Goal: Transaction & Acquisition: Purchase product/service

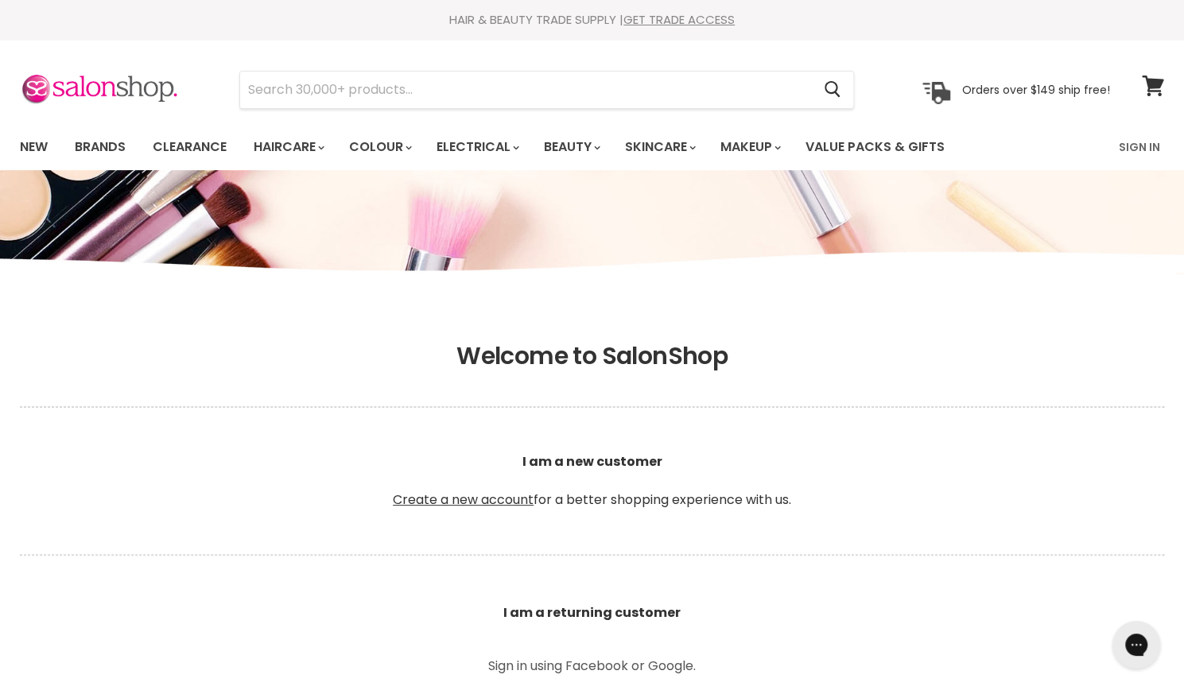
scroll to position [406, 0]
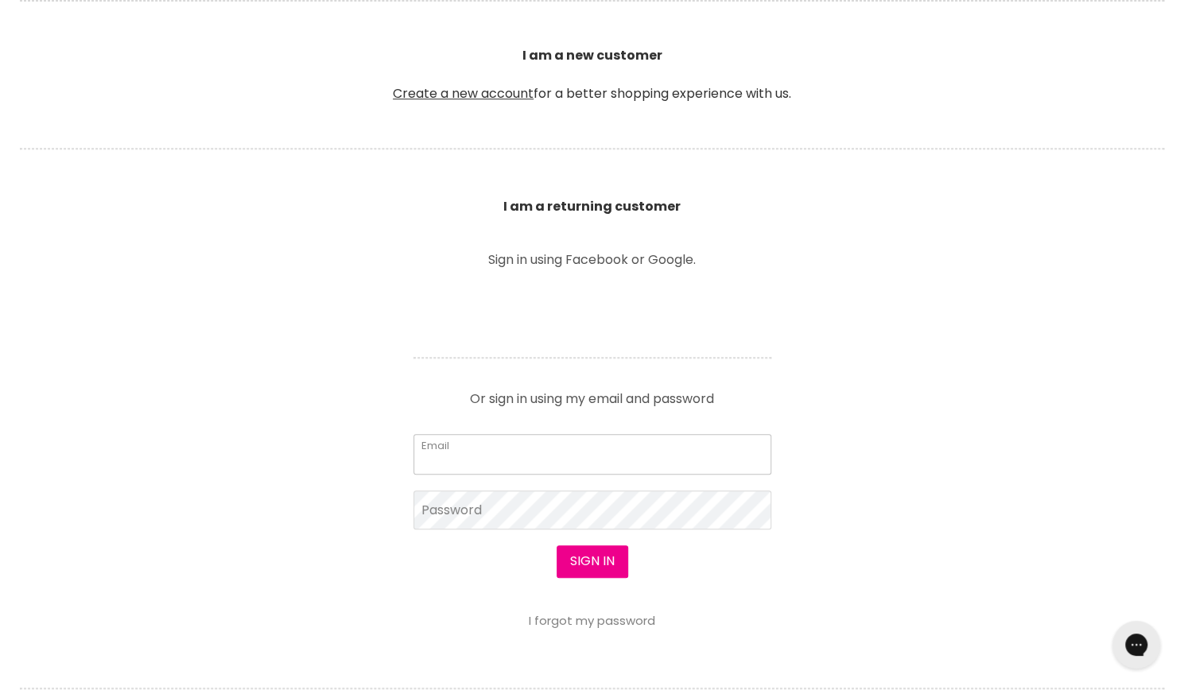
click at [457, 441] on input "Email" at bounding box center [593, 454] width 358 height 40
click at [501, 460] on input "Email" at bounding box center [593, 454] width 358 height 40
type input "sarahporter88@bigpond.com"
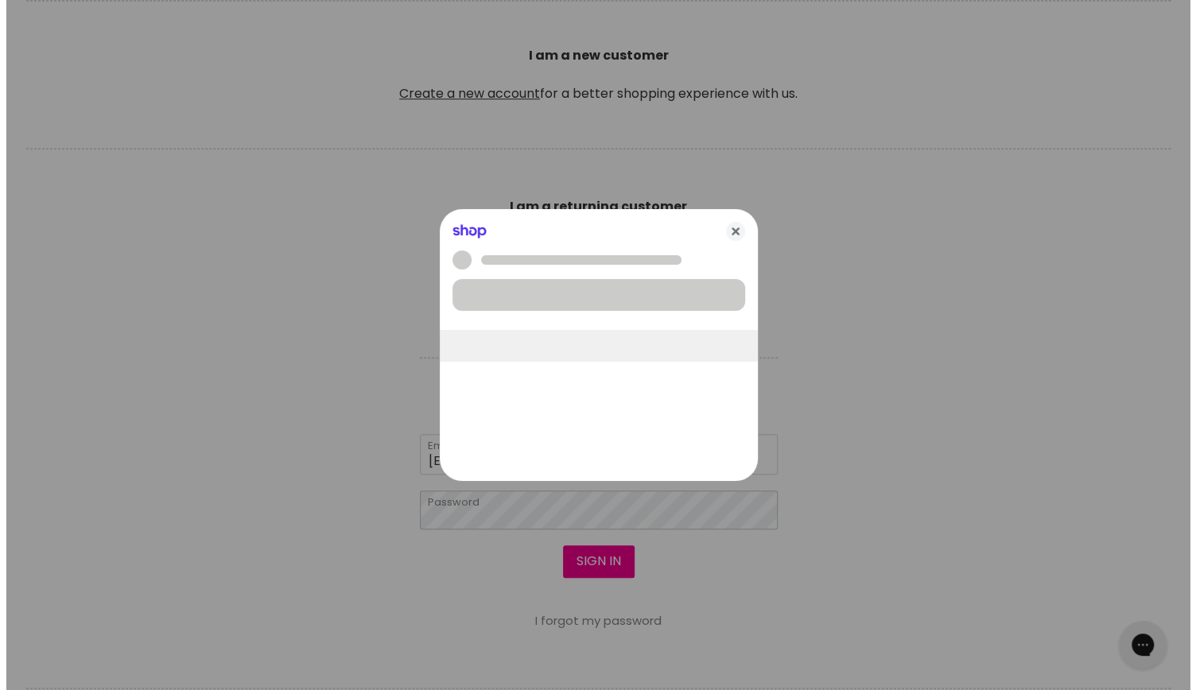
scroll to position [407, 0]
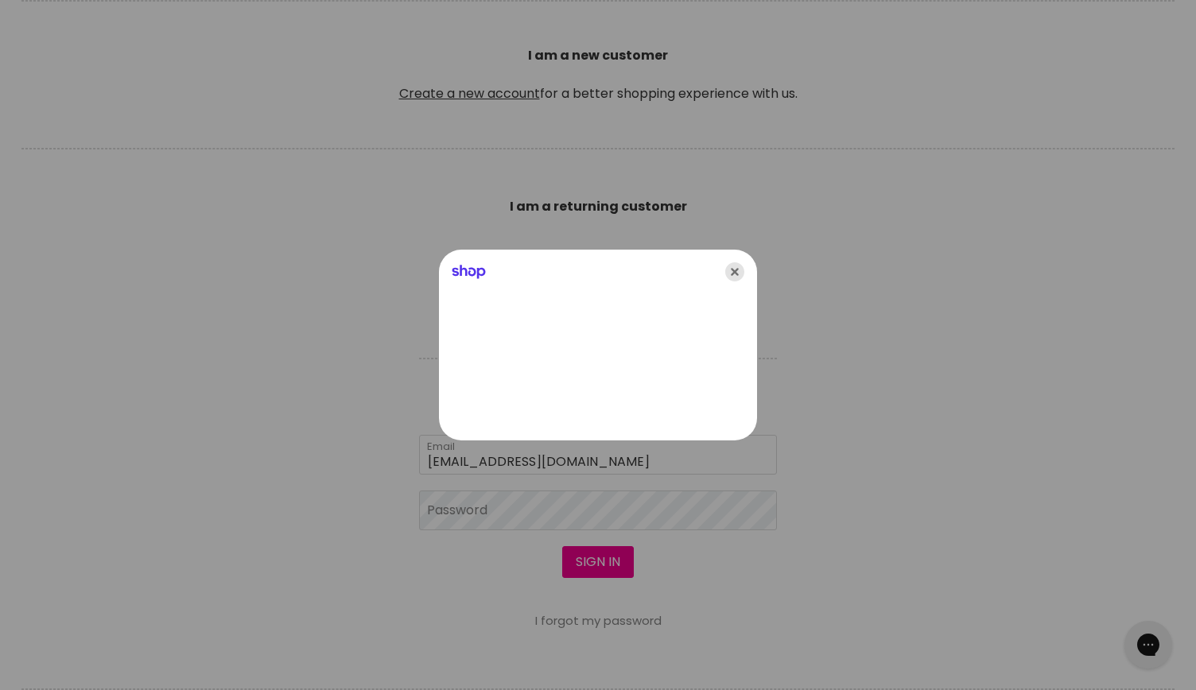
click at [736, 266] on icon "Close" at bounding box center [734, 271] width 19 height 19
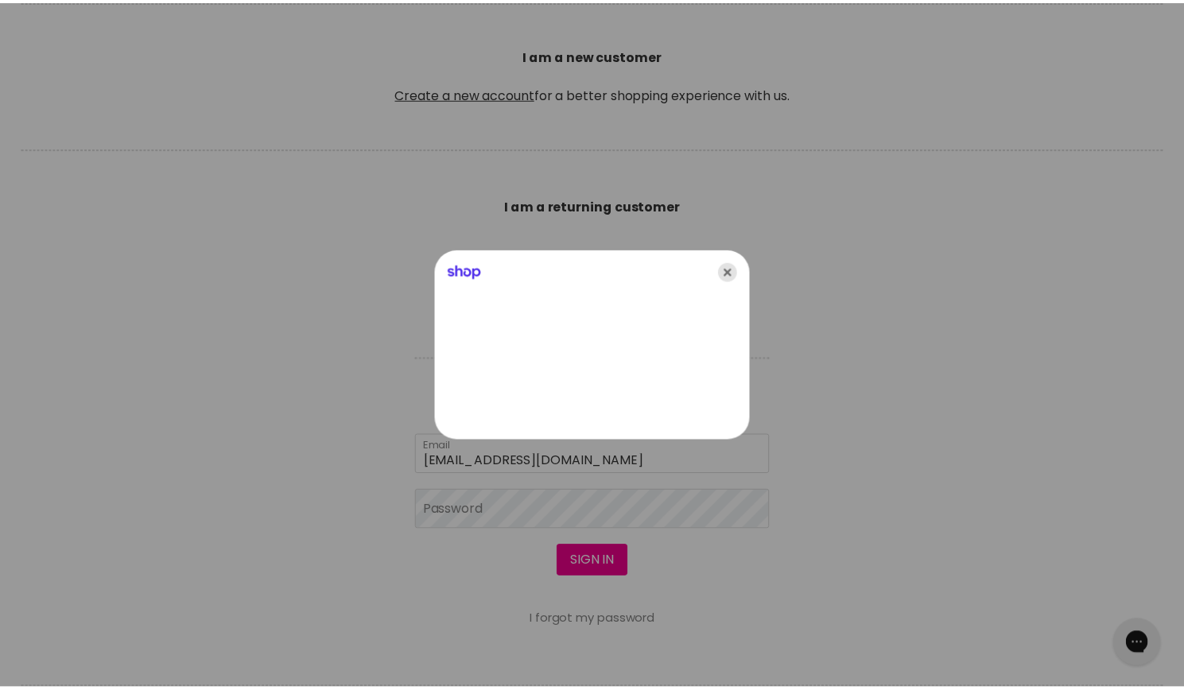
scroll to position [406, 0]
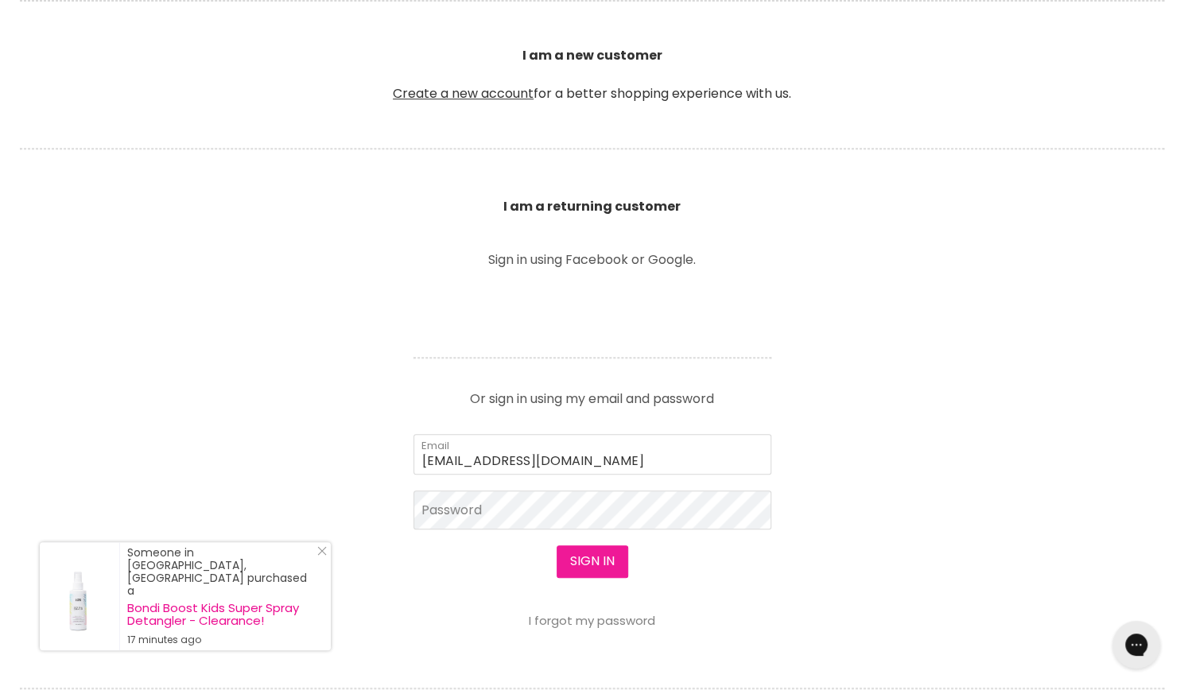
click at [558, 560] on button "Sign in" at bounding box center [593, 562] width 72 height 32
click at [587, 559] on button "Sign in" at bounding box center [593, 562] width 72 height 32
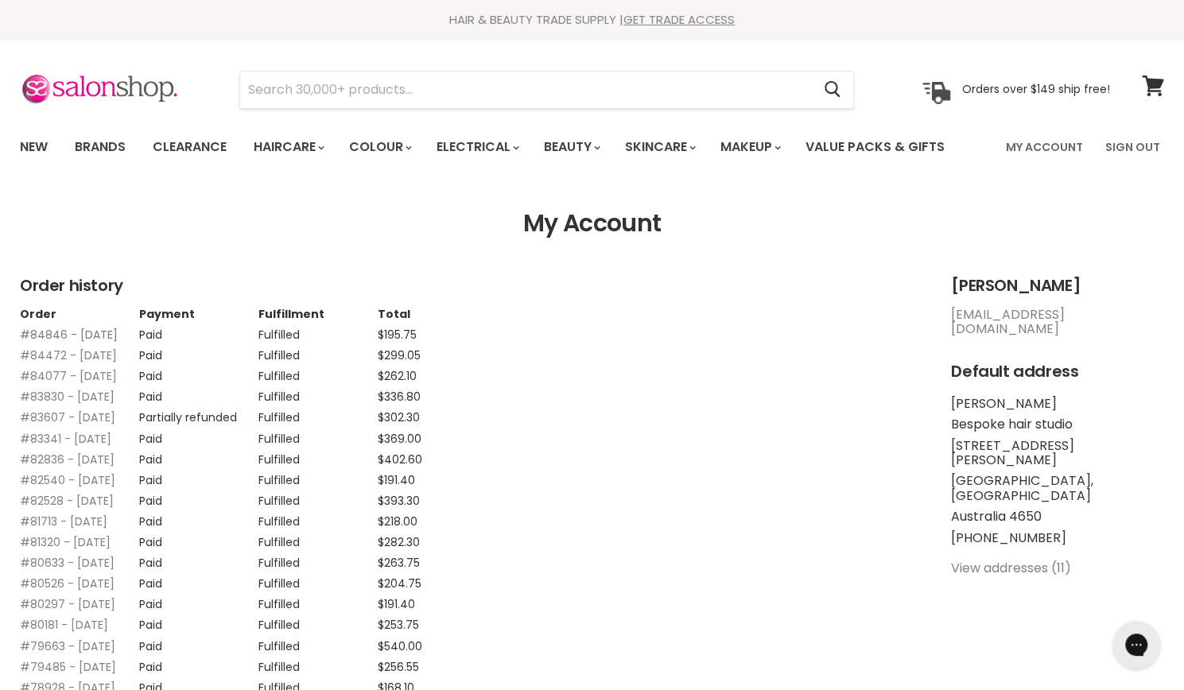
click at [45, 335] on link "#84846 - 29 Sep, 2025" at bounding box center [69, 335] width 98 height 16
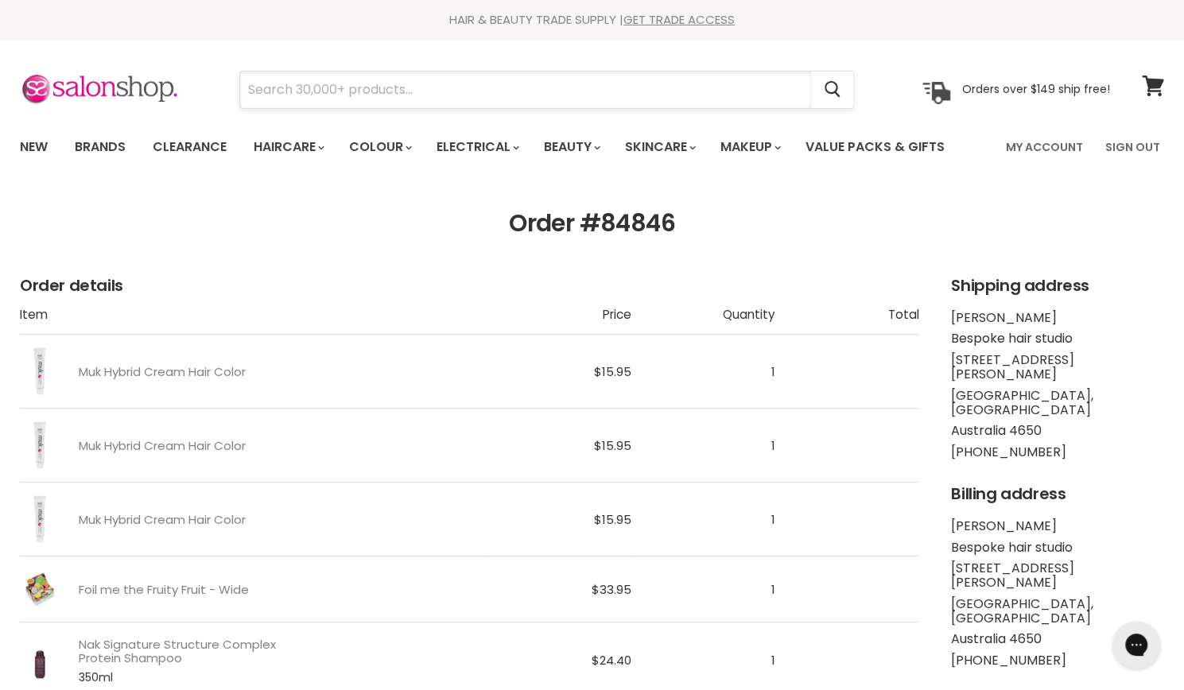
click at [459, 96] on input "Search" at bounding box center [525, 90] width 571 height 37
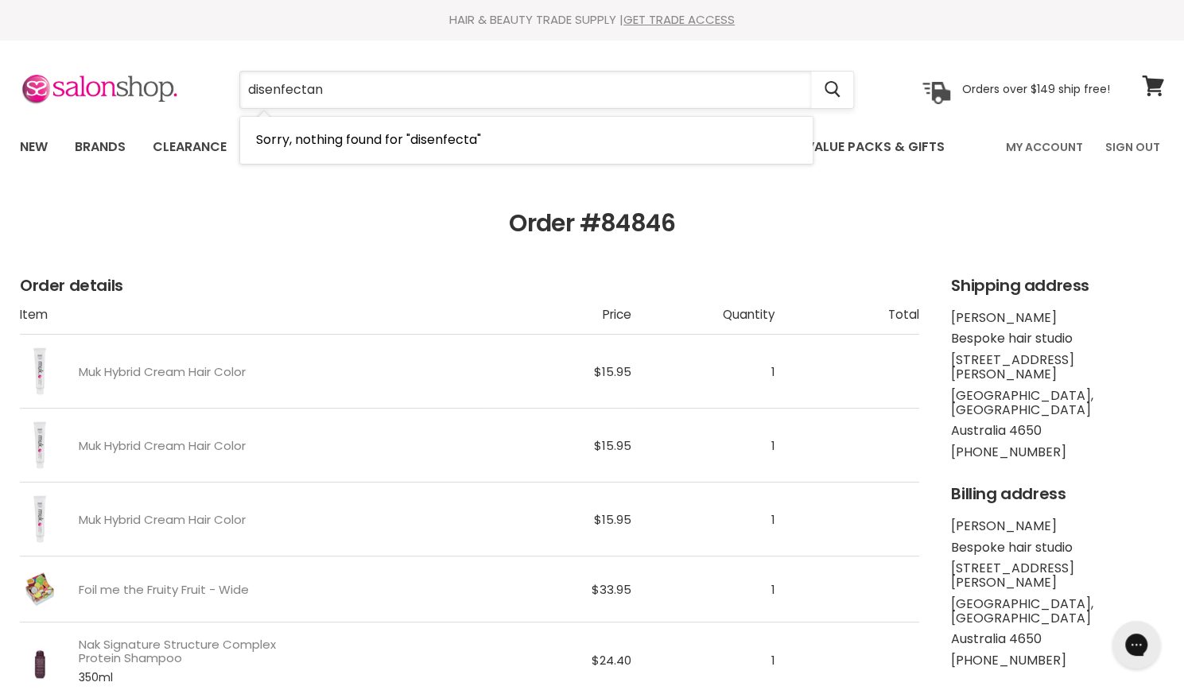
type input "disenfectant"
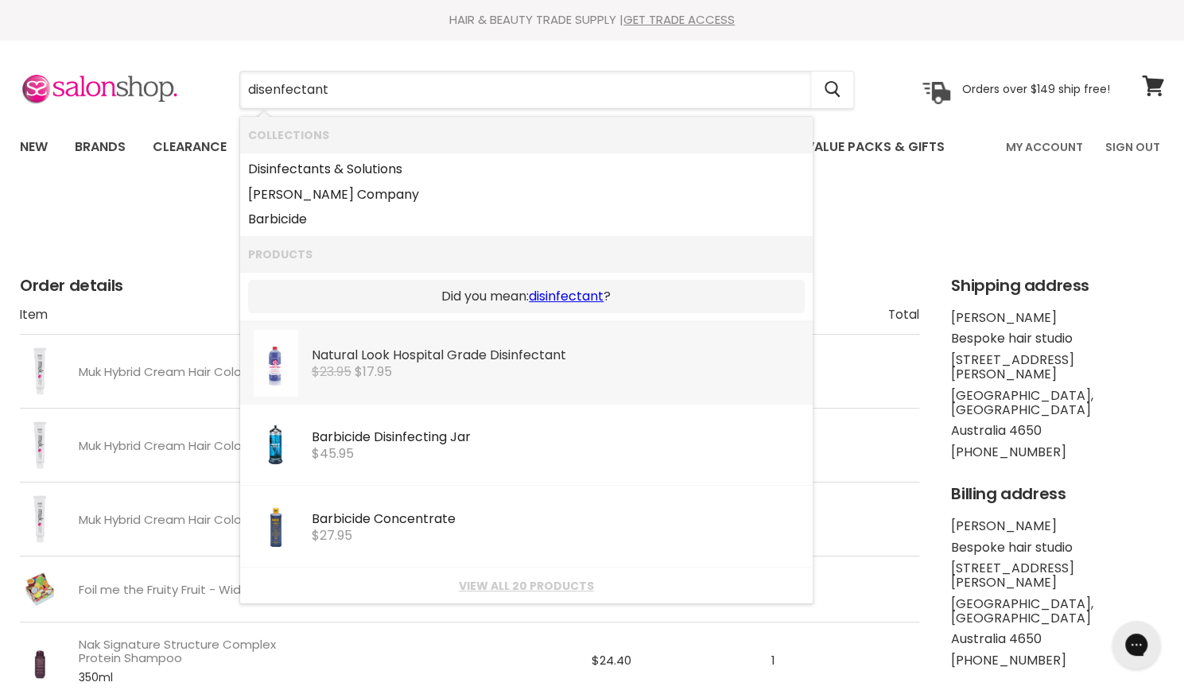
click at [366, 359] on div "Natural Look Hospital Grade Disinfectant" at bounding box center [558, 356] width 493 height 17
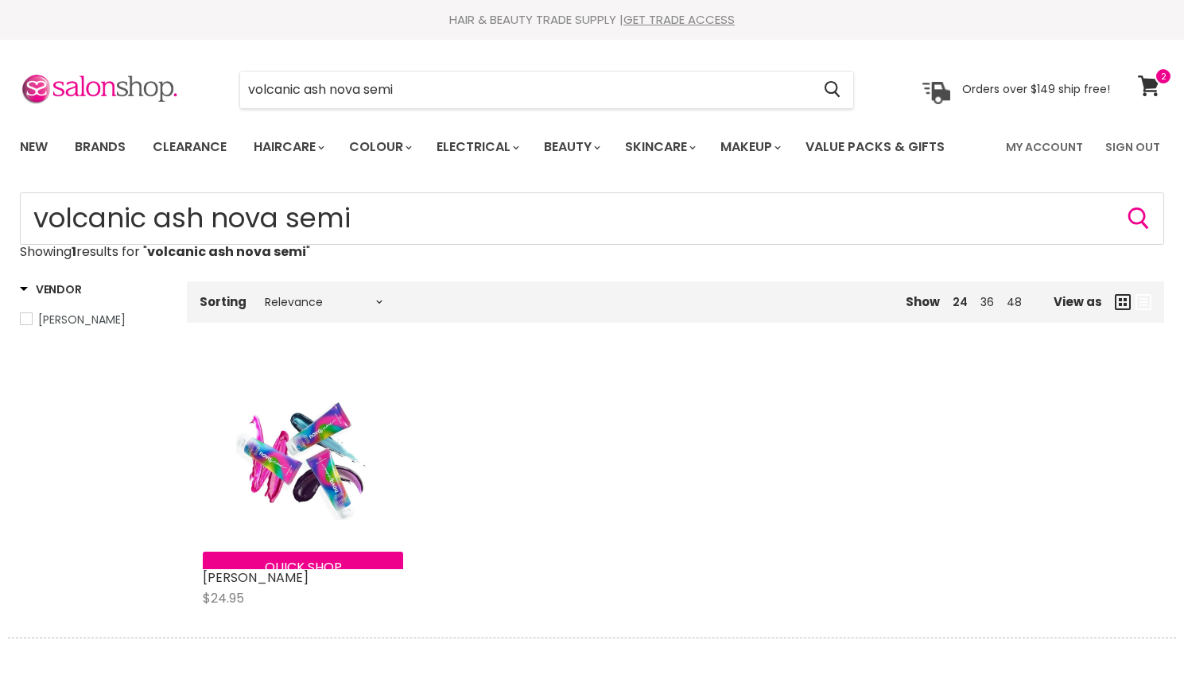
click at [252, 573] on link "De Lorenzo Novasemi" at bounding box center [256, 578] width 106 height 18
click at [245, 580] on link "De Lorenzo Novasemi" at bounding box center [256, 578] width 106 height 18
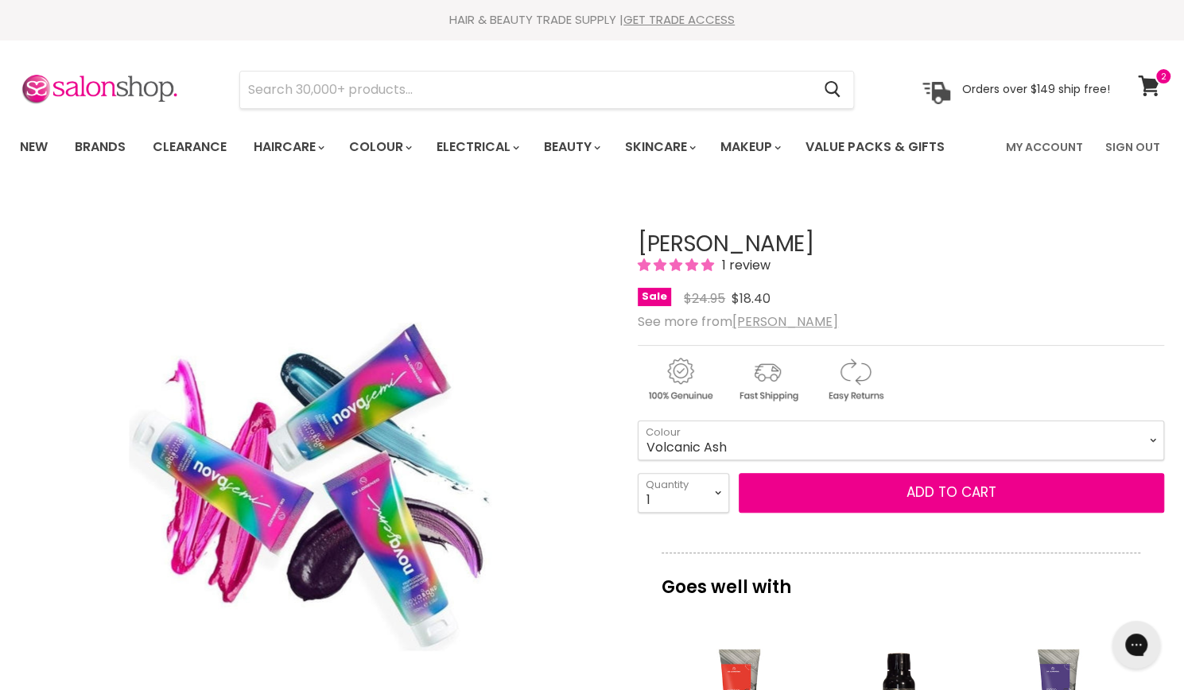
click at [638, 421] on select "Atomic Orange Crystal Clear Cyber Yellow Explosive Red Hypnotic Pink Mystic Blu…" at bounding box center [901, 441] width 526 height 40
select select "Volcanic Ash"
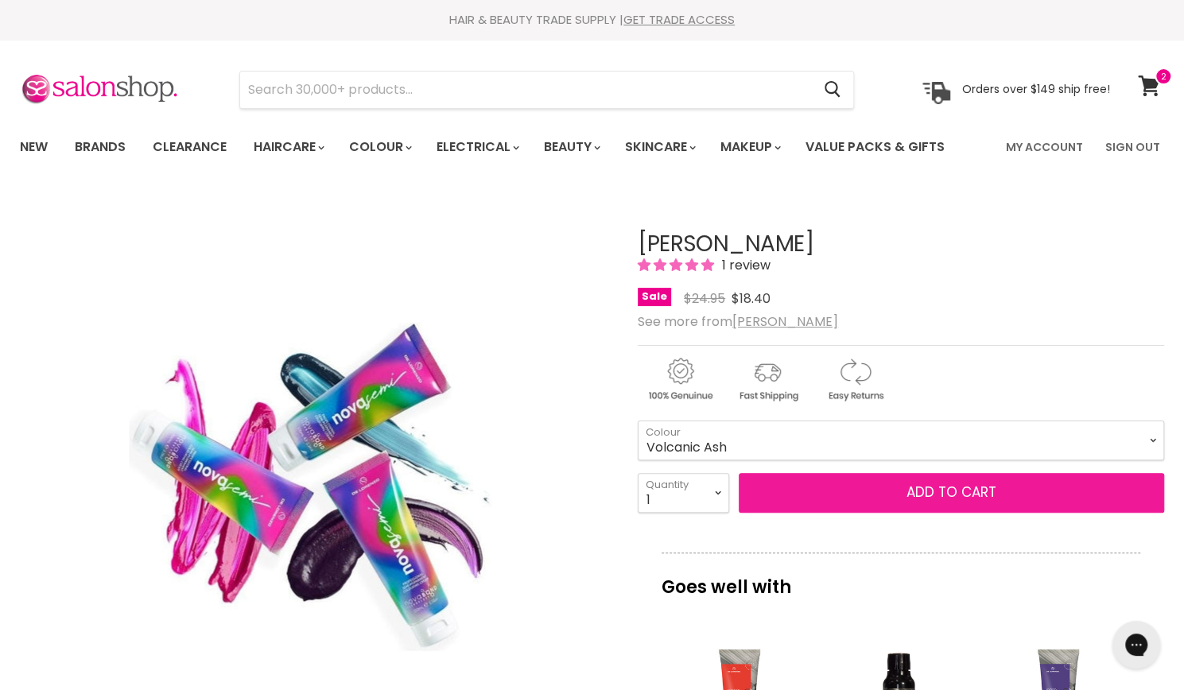
click at [851, 487] on button "Add to cart" at bounding box center [951, 493] width 425 height 40
click at [949, 491] on button "Add to cart" at bounding box center [951, 493] width 425 height 40
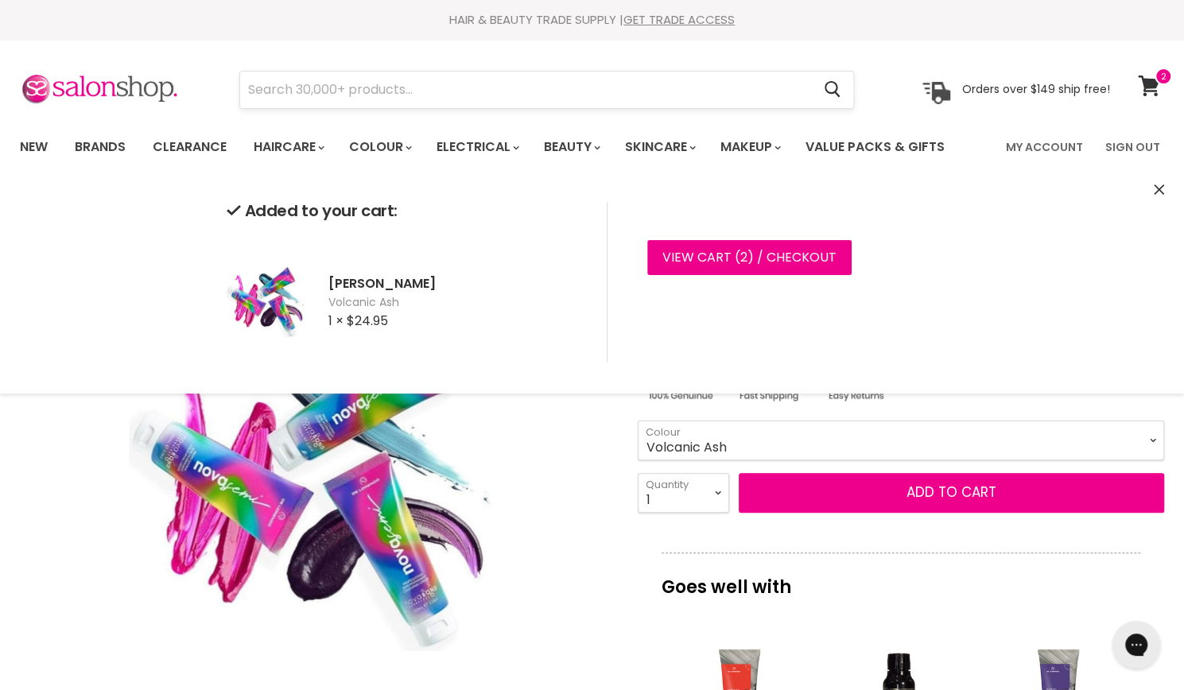
click at [441, 80] on input "Search" at bounding box center [525, 90] width 571 height 37
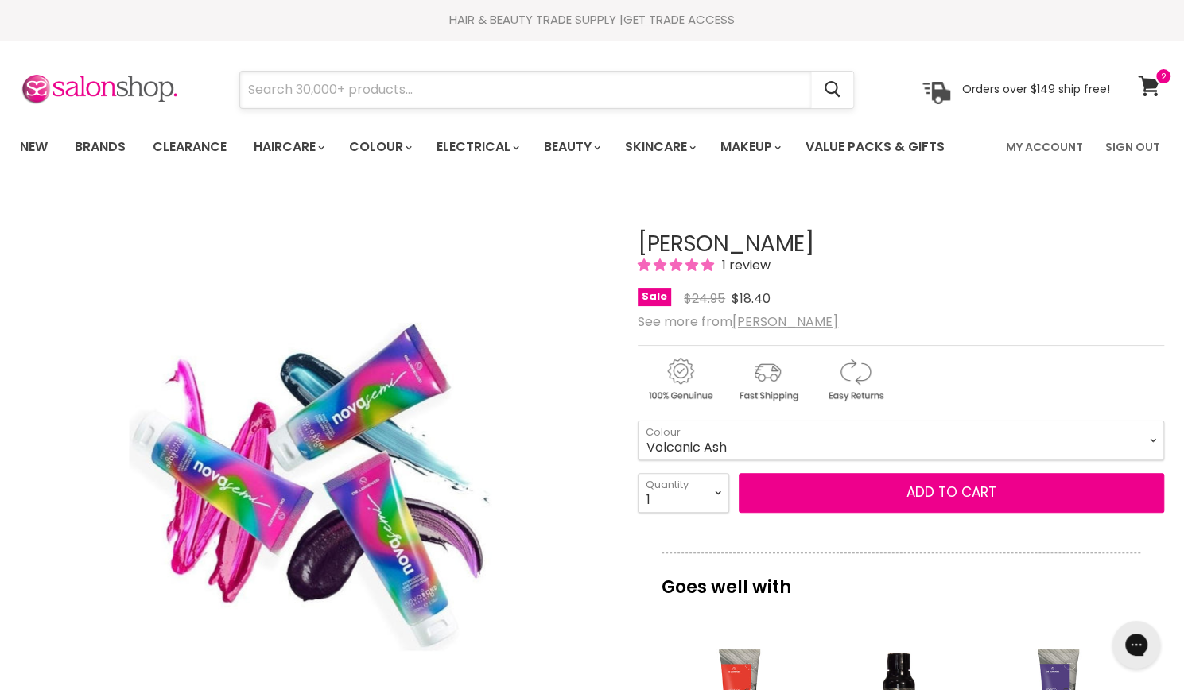
click at [418, 96] on input "Search" at bounding box center [525, 90] width 571 height 37
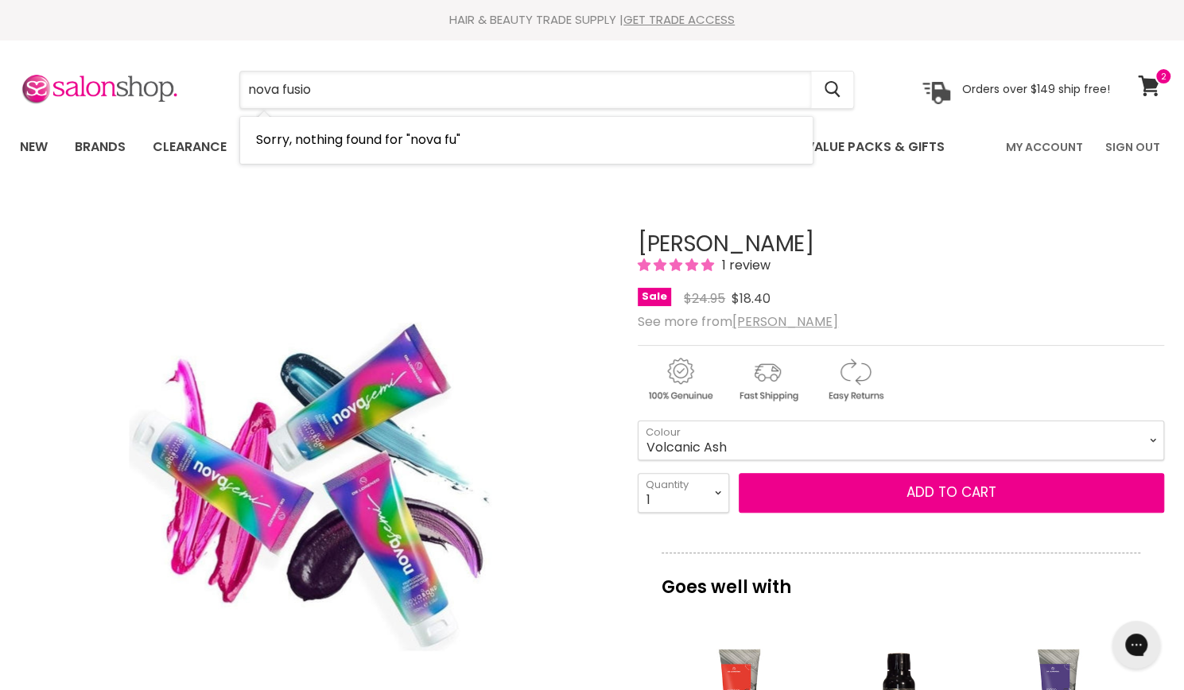
type input "nova fusion"
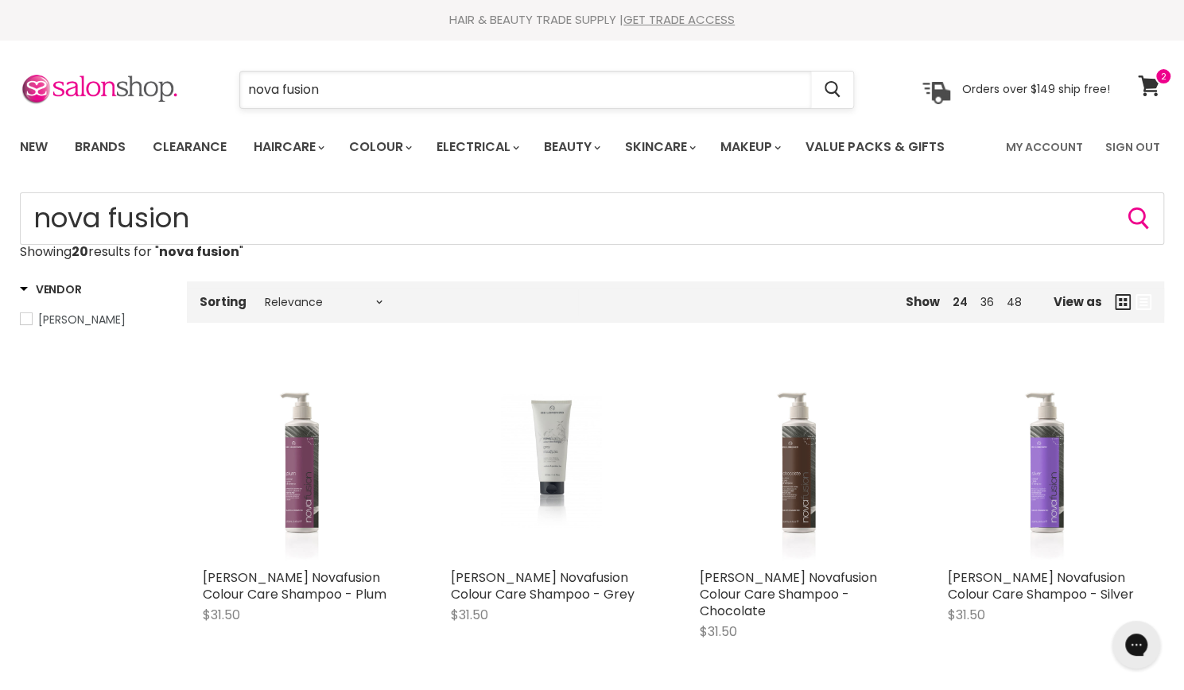
click at [526, 91] on input "nova fusion" at bounding box center [525, 90] width 571 height 37
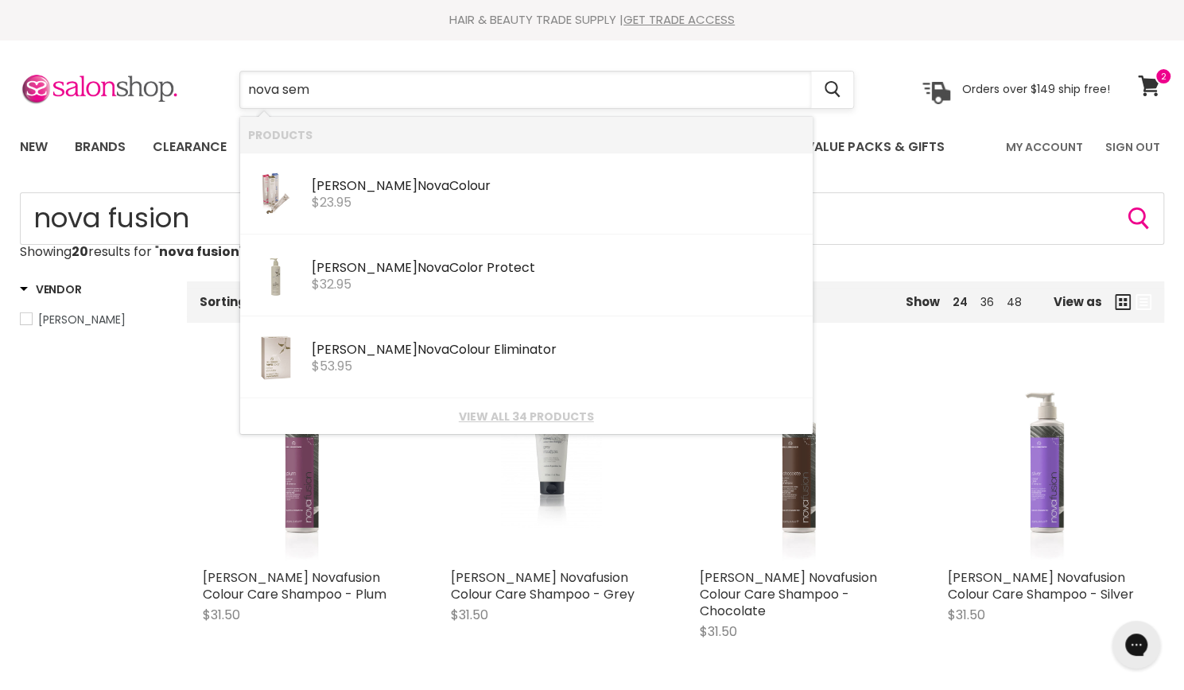
type input "nova semi"
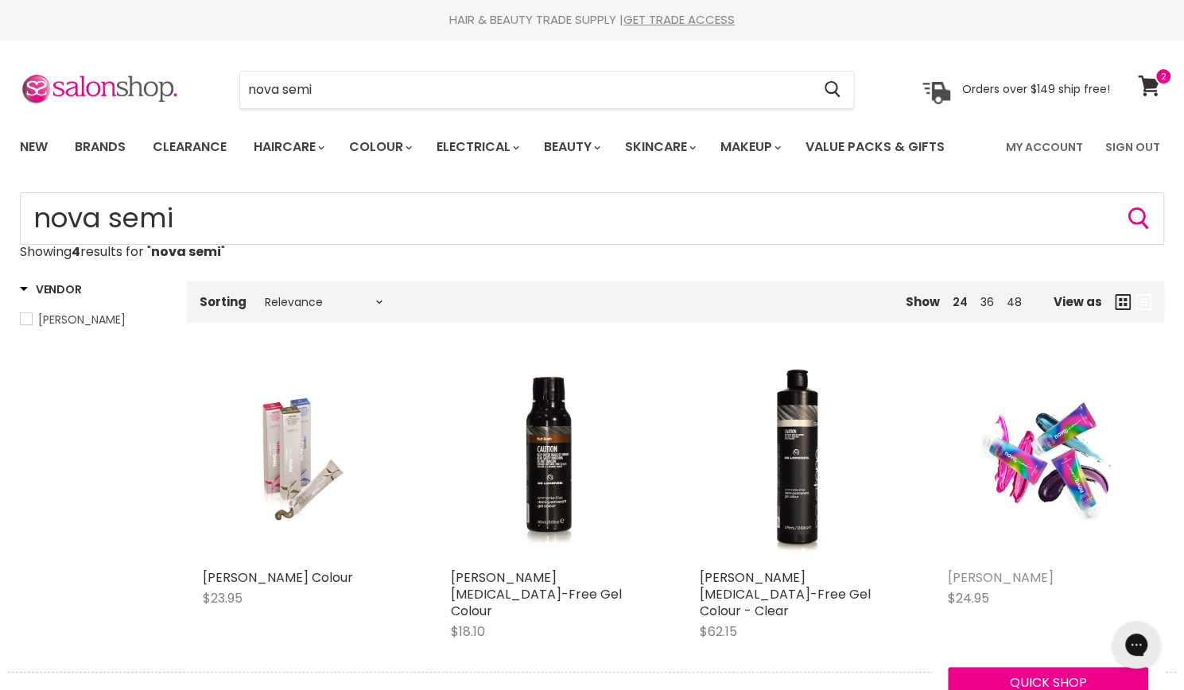
click at [1027, 573] on link "De Lorenzo Novasemi" at bounding box center [1001, 578] width 106 height 18
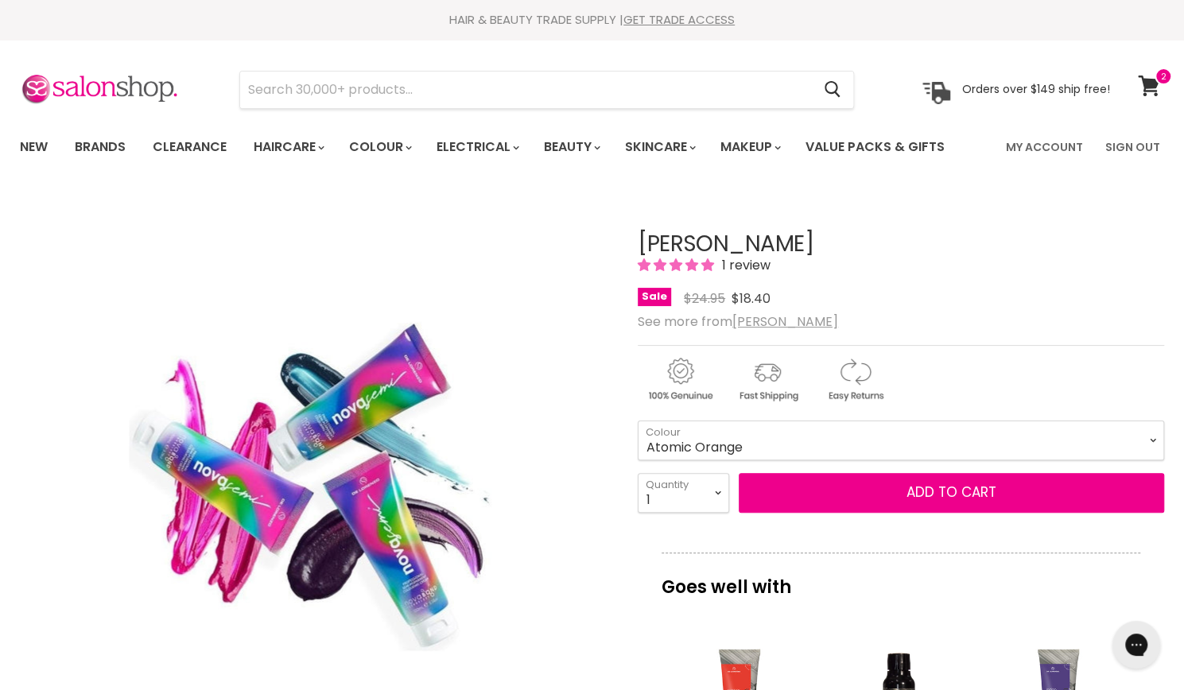
drag, startPoint x: 0, startPoint y: 0, endPoint x: 763, endPoint y: 451, distance: 885.9
click at [763, 451] on select "Atomic Orange Crystal Clear Cyber Yellow Explosive Red Hypnotic Pink Mystic Blu…" at bounding box center [901, 441] width 526 height 40
click at [113, 149] on link "Brands" at bounding box center [100, 146] width 75 height 33
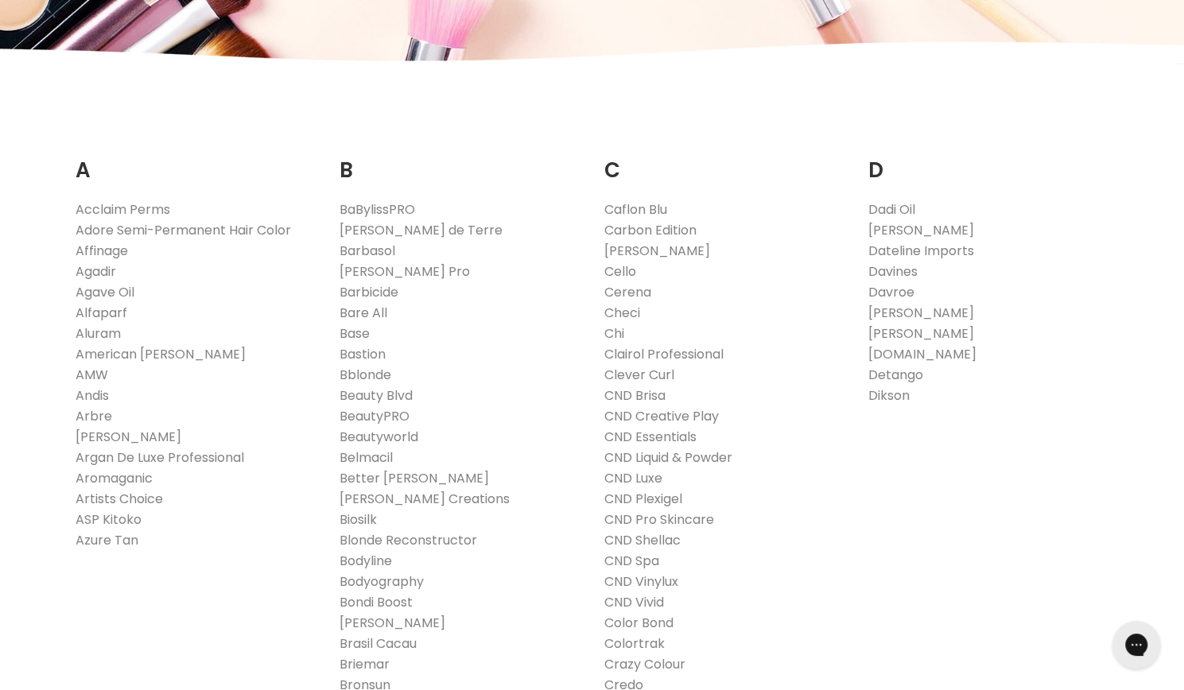
scroll to position [218, 0]
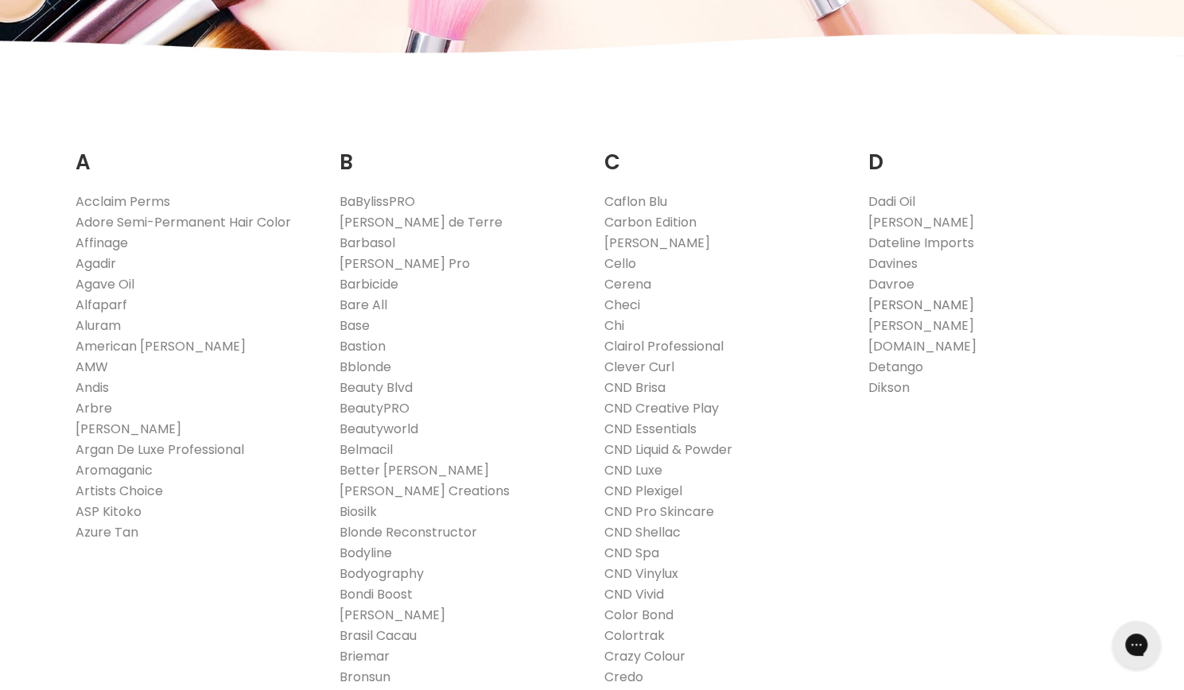
click at [883, 303] on link "[PERSON_NAME]" at bounding box center [921, 305] width 106 height 18
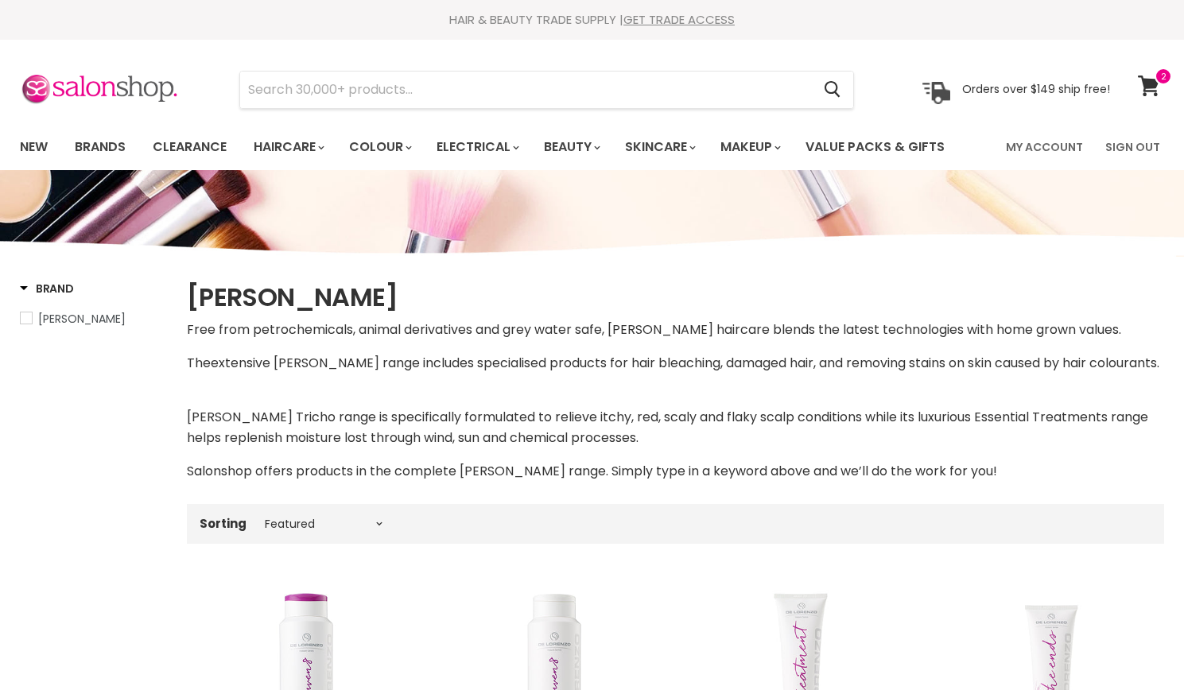
select select "manual"
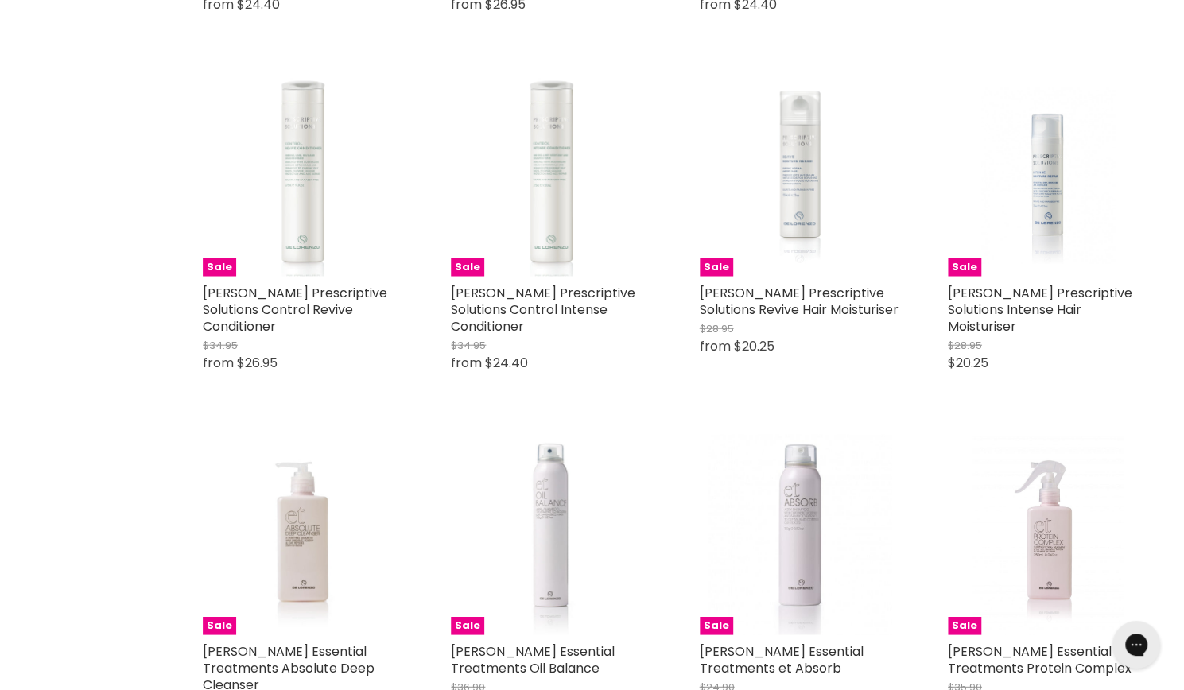
scroll to position [2206, 0]
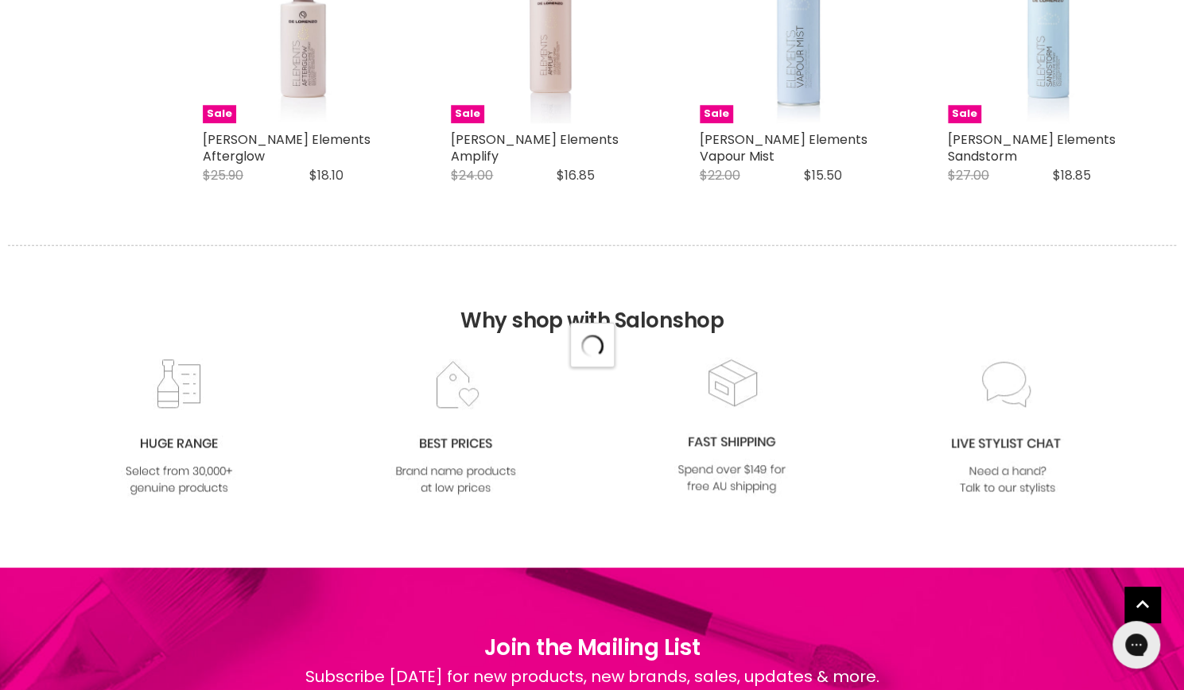
select select "manual"
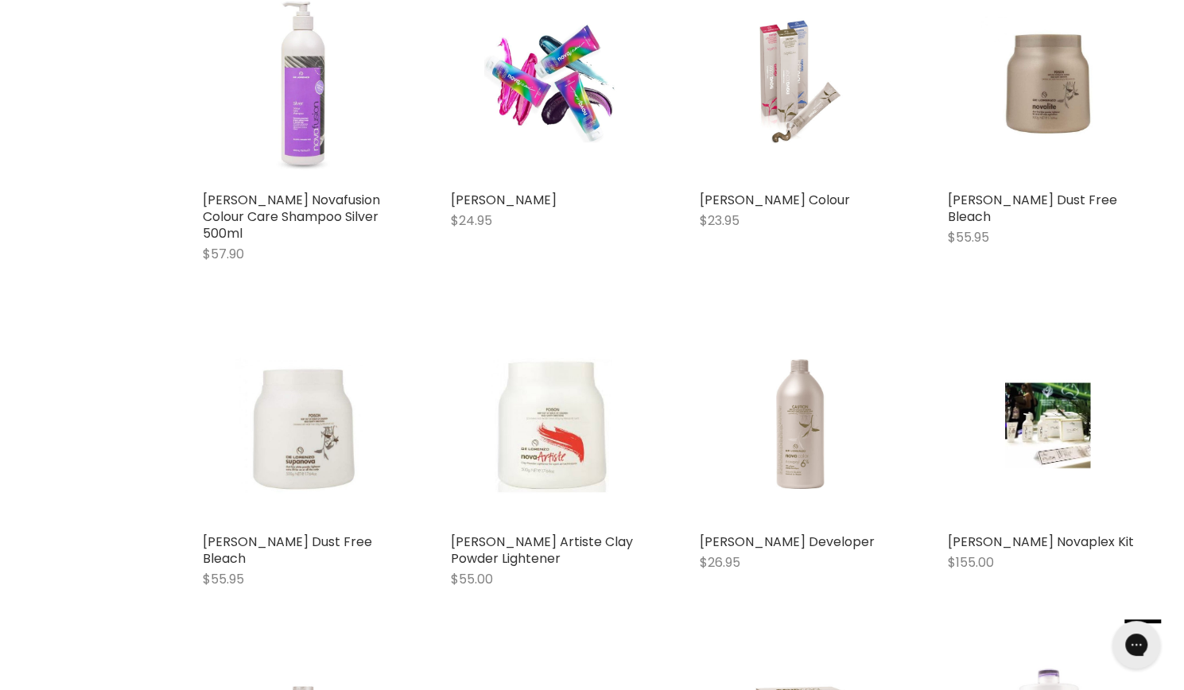
scroll to position [7852, 0]
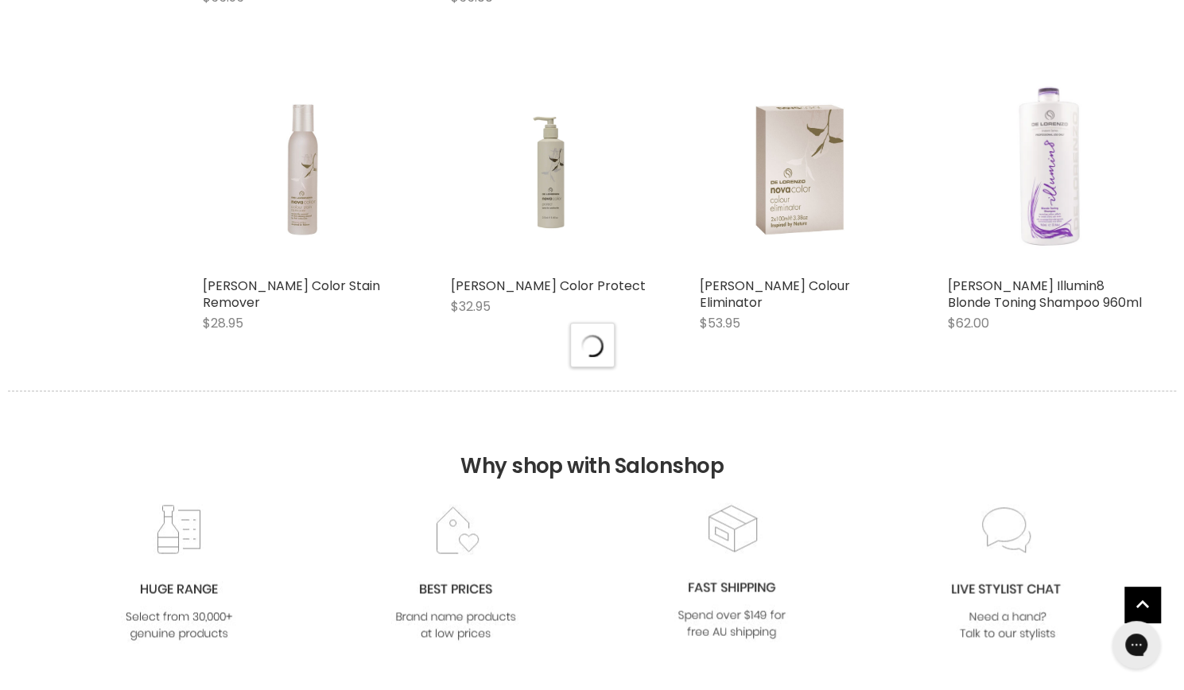
scroll to position [8338, 0]
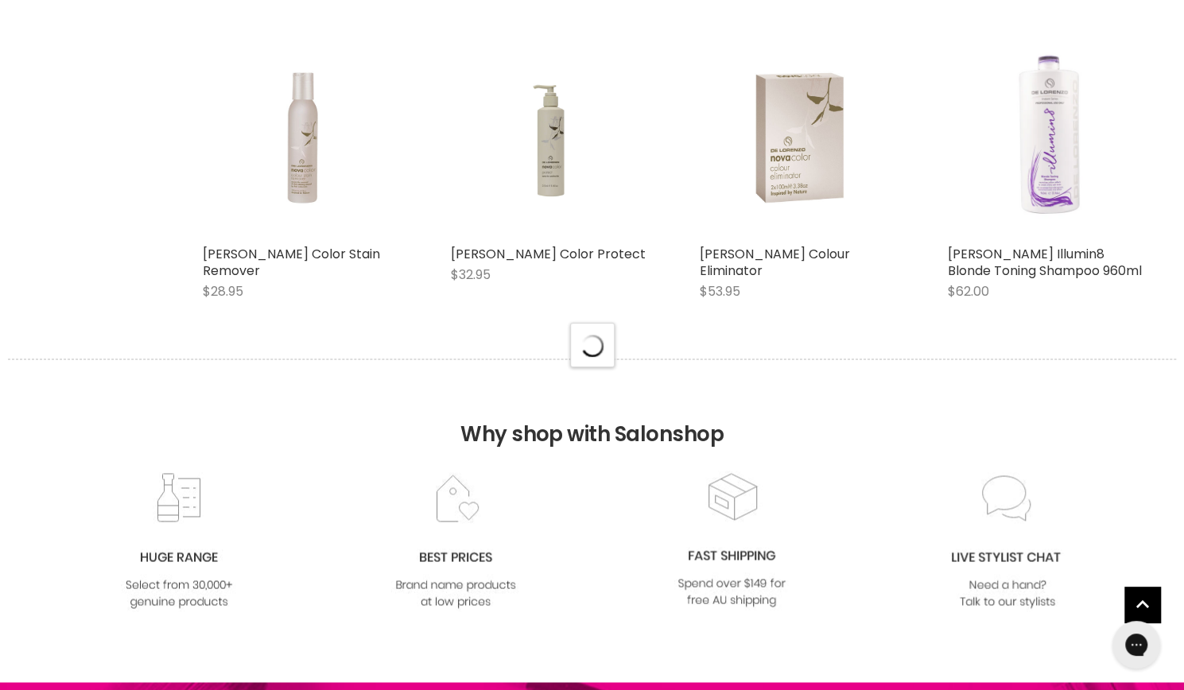
select select "manual"
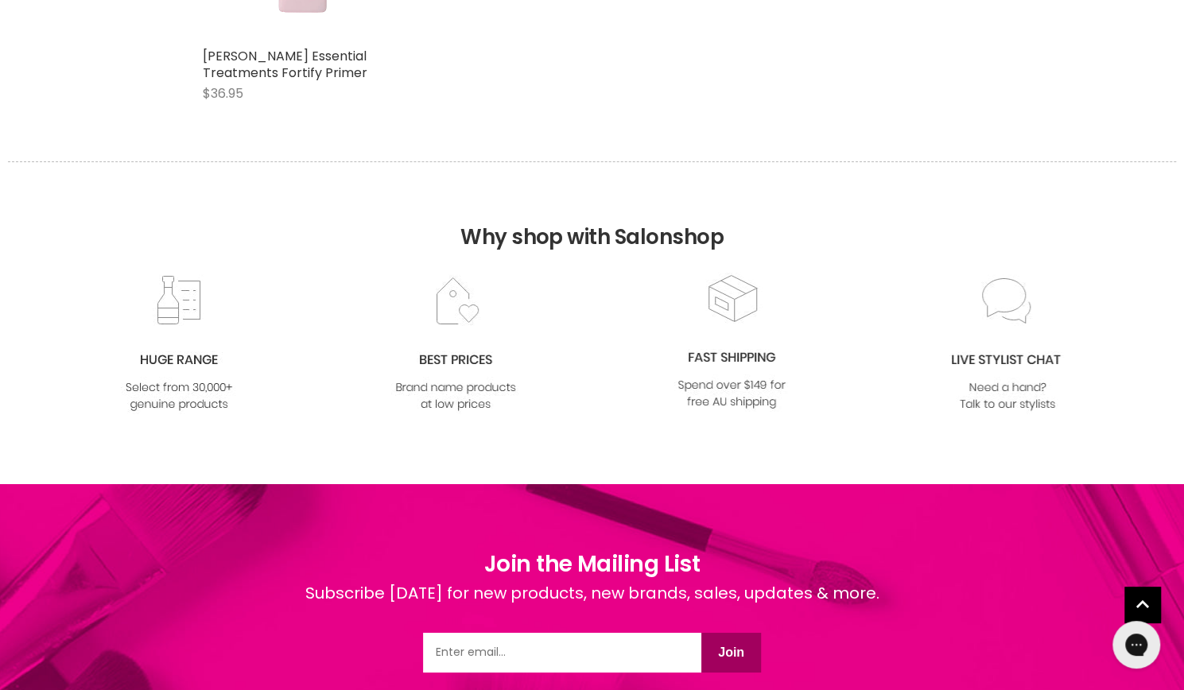
scroll to position [0, 0]
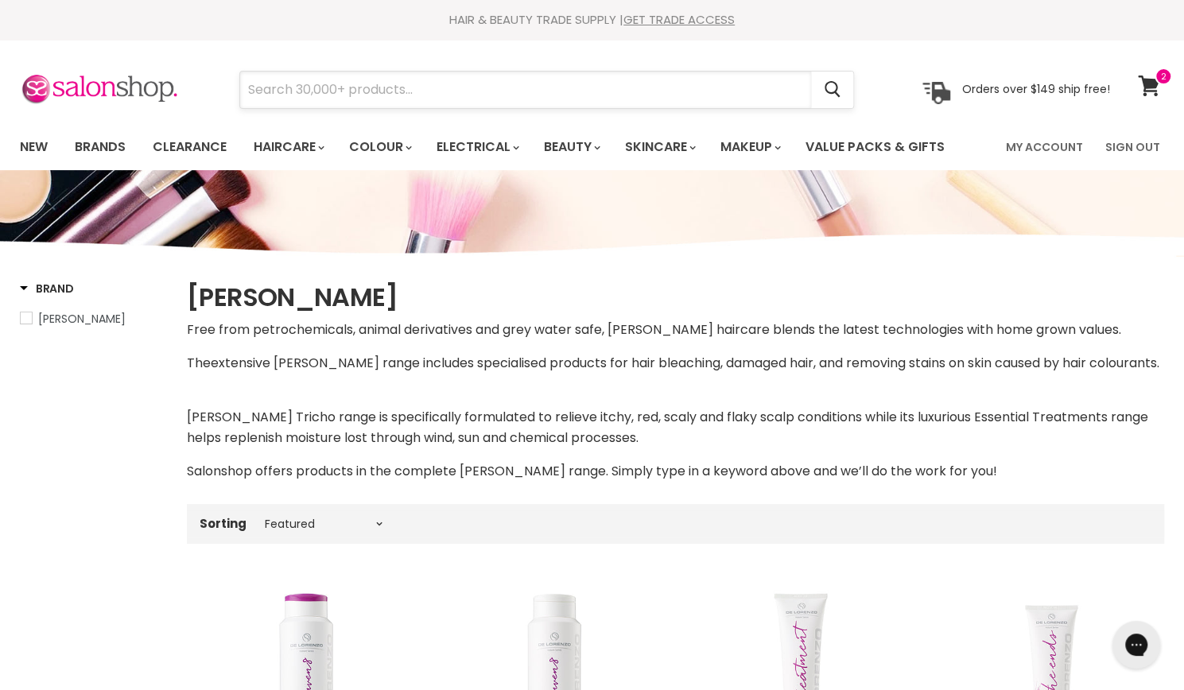
click at [472, 83] on input "Search" at bounding box center [525, 90] width 571 height 37
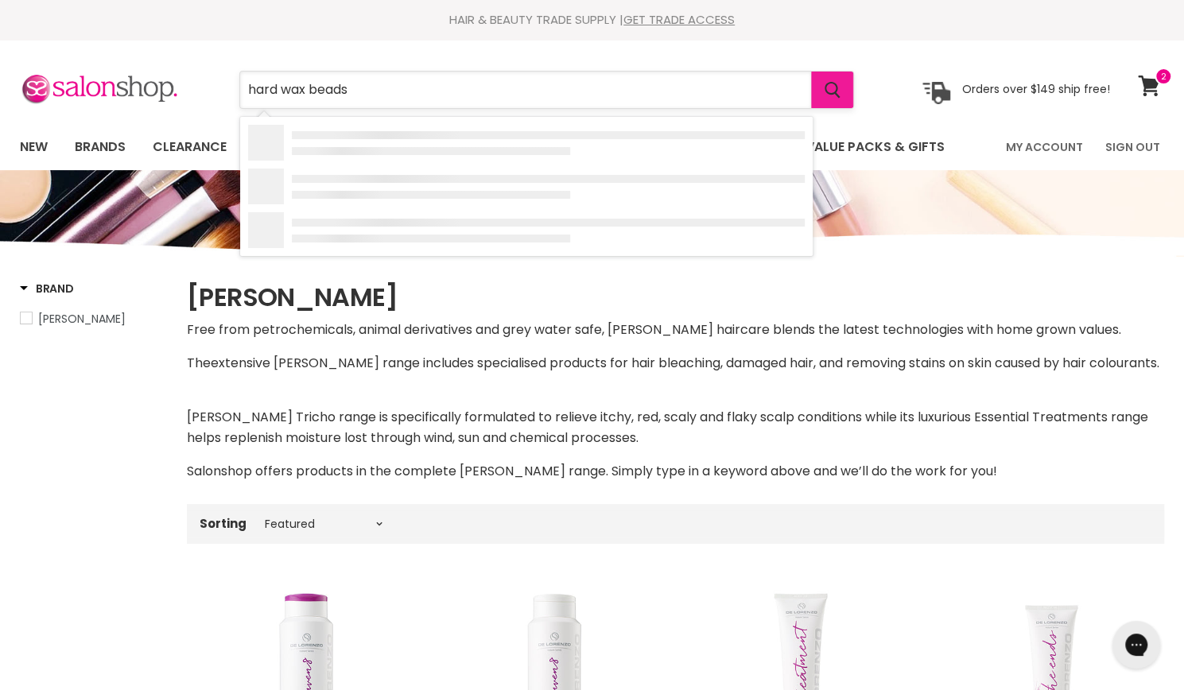
type input "hard wax beads"
click at [846, 87] on button "Search" at bounding box center [832, 90] width 42 height 37
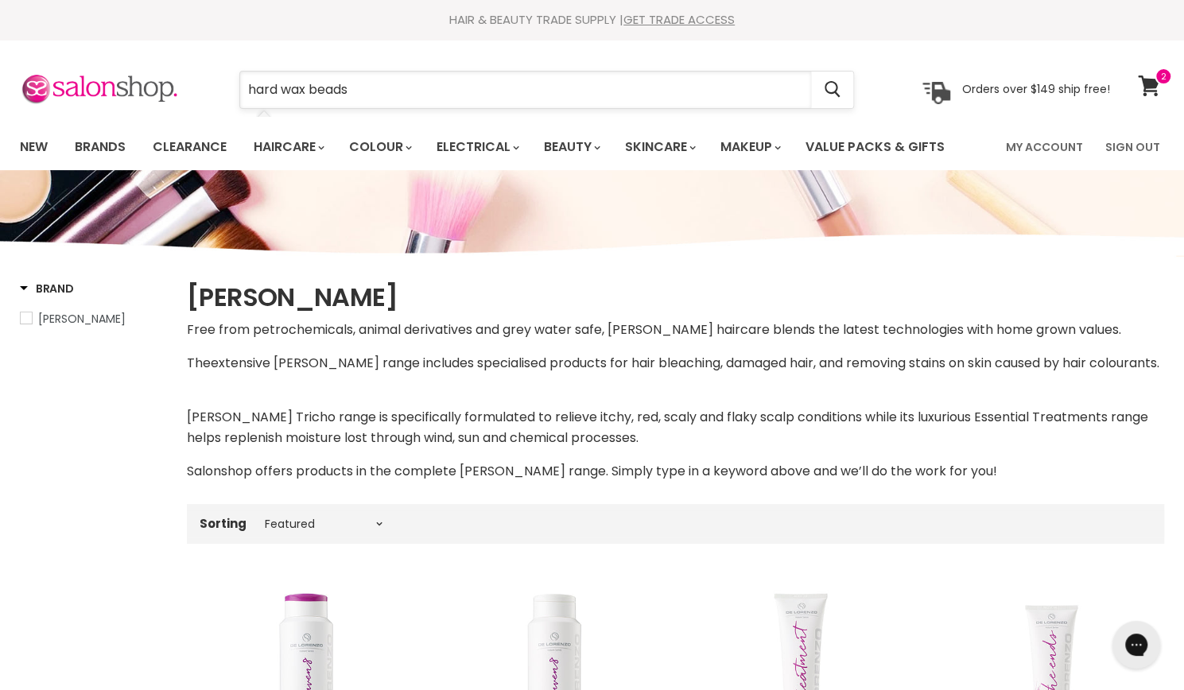
click at [461, 76] on input "hard wax beads" at bounding box center [525, 90] width 571 height 37
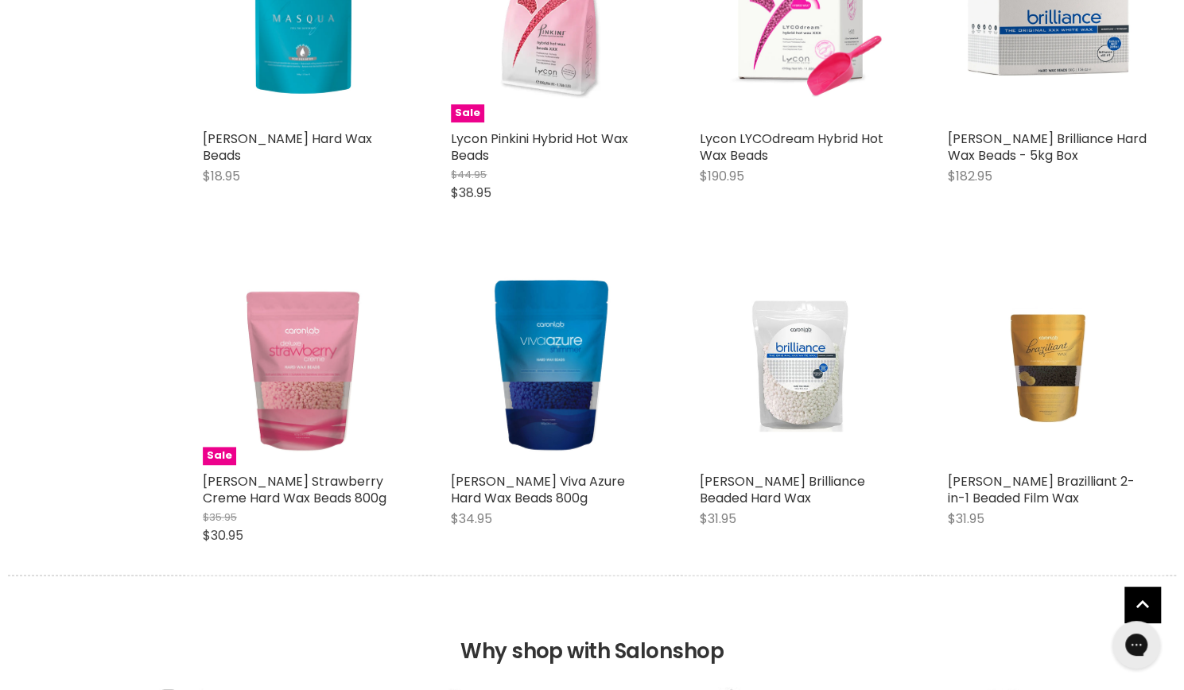
scroll to position [1202, 0]
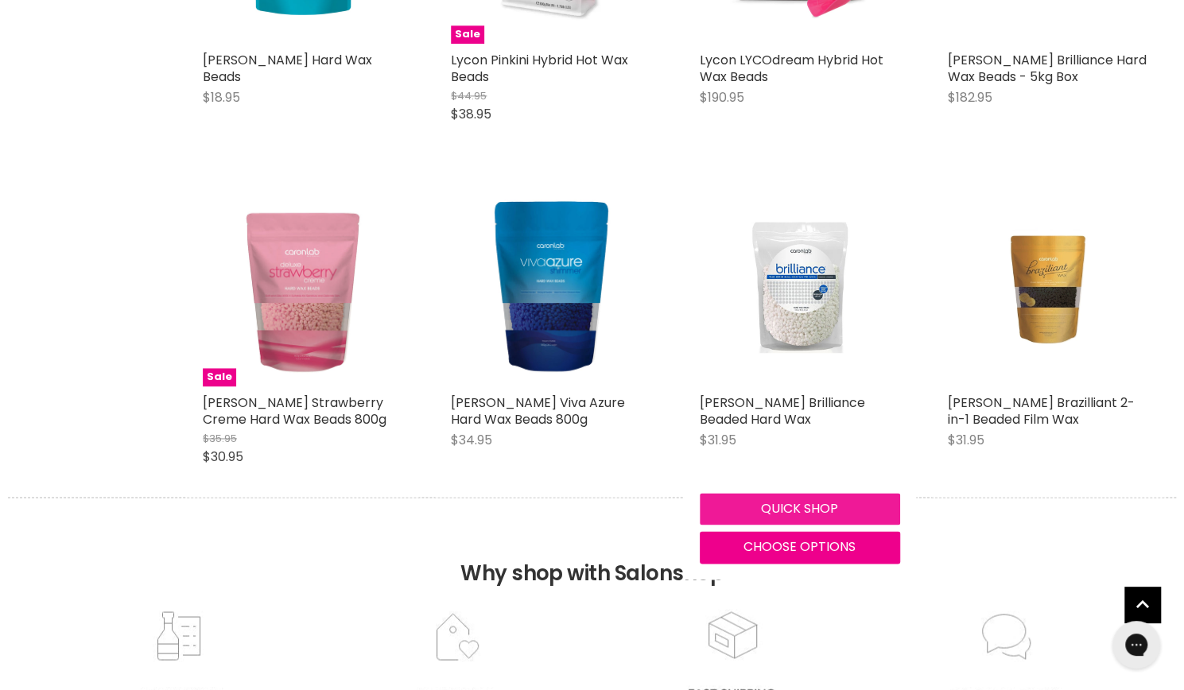
click at [790, 516] on button "Quick shop" at bounding box center [800, 509] width 200 height 32
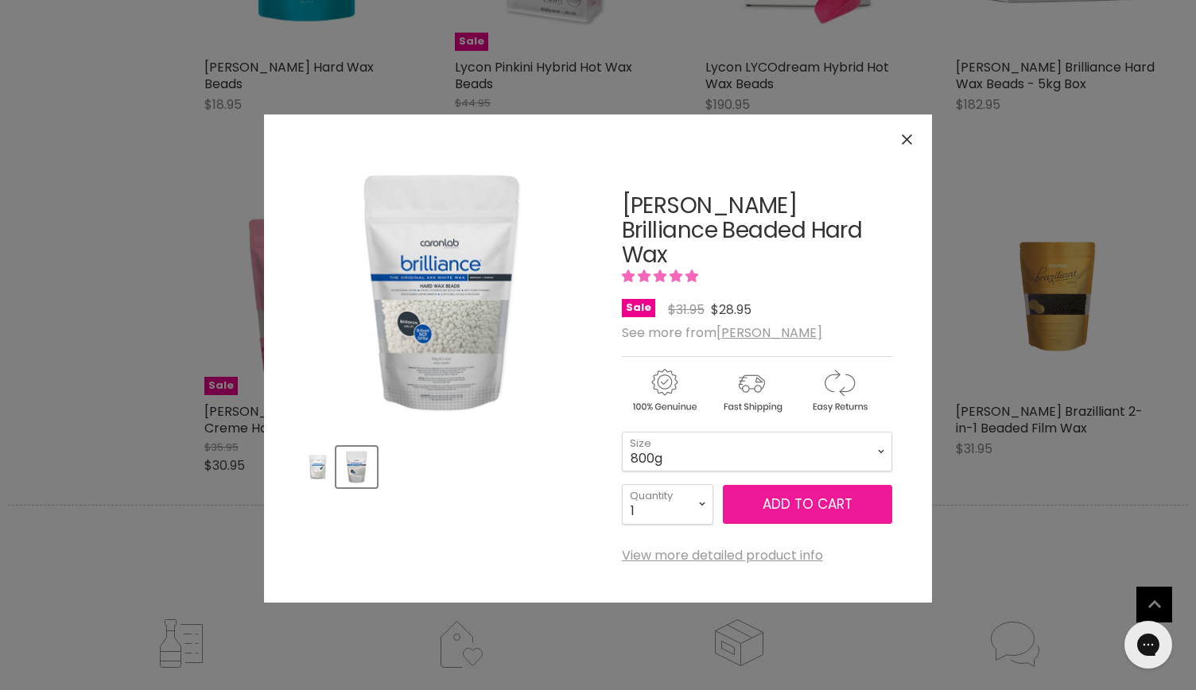
click at [810, 495] on span "Add to cart" at bounding box center [808, 504] width 90 height 19
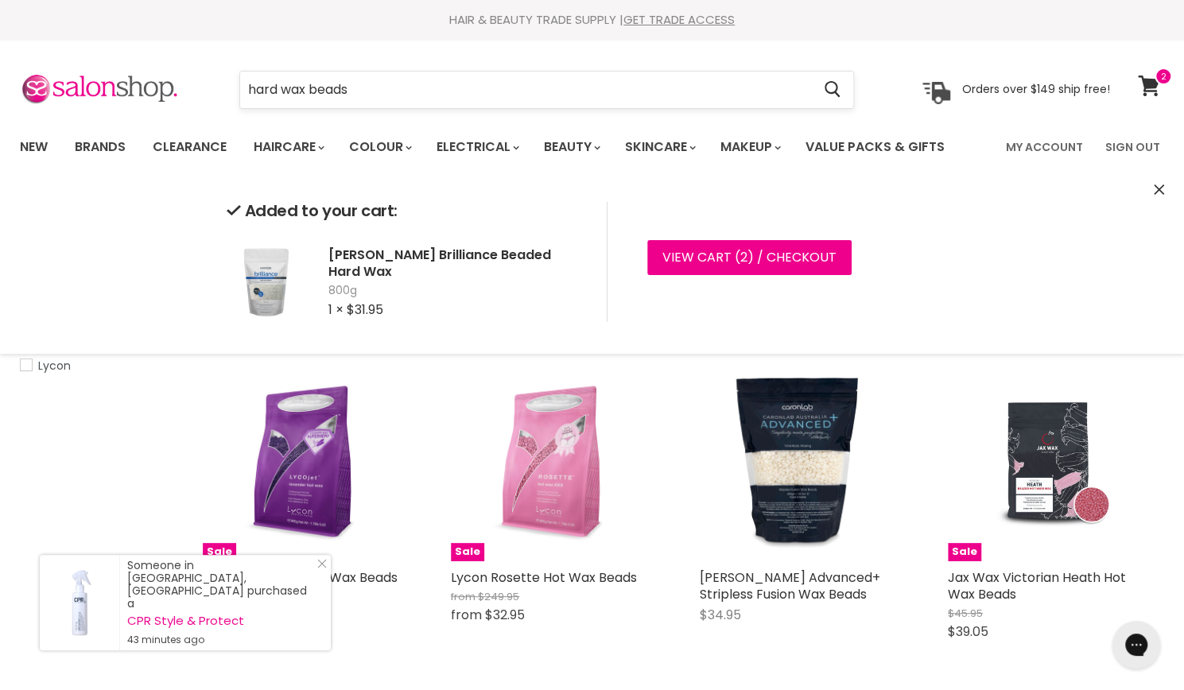
click at [411, 99] on input "hard wax beads" at bounding box center [525, 90] width 571 height 37
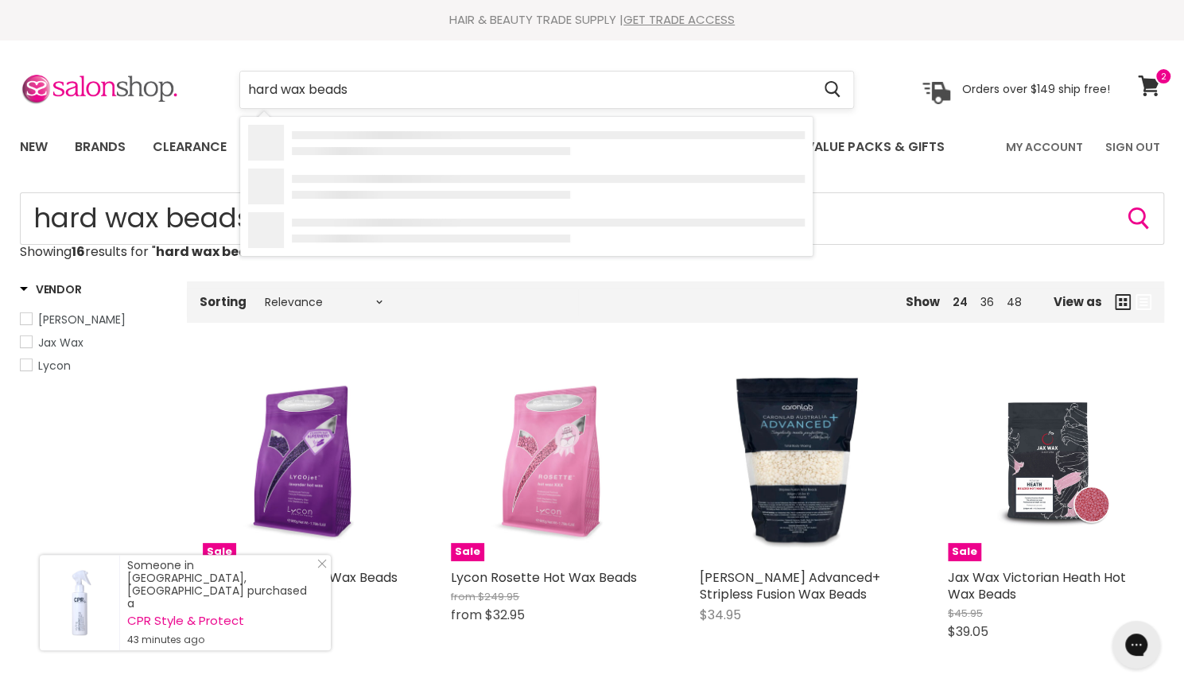
scroll to position [1270, 0]
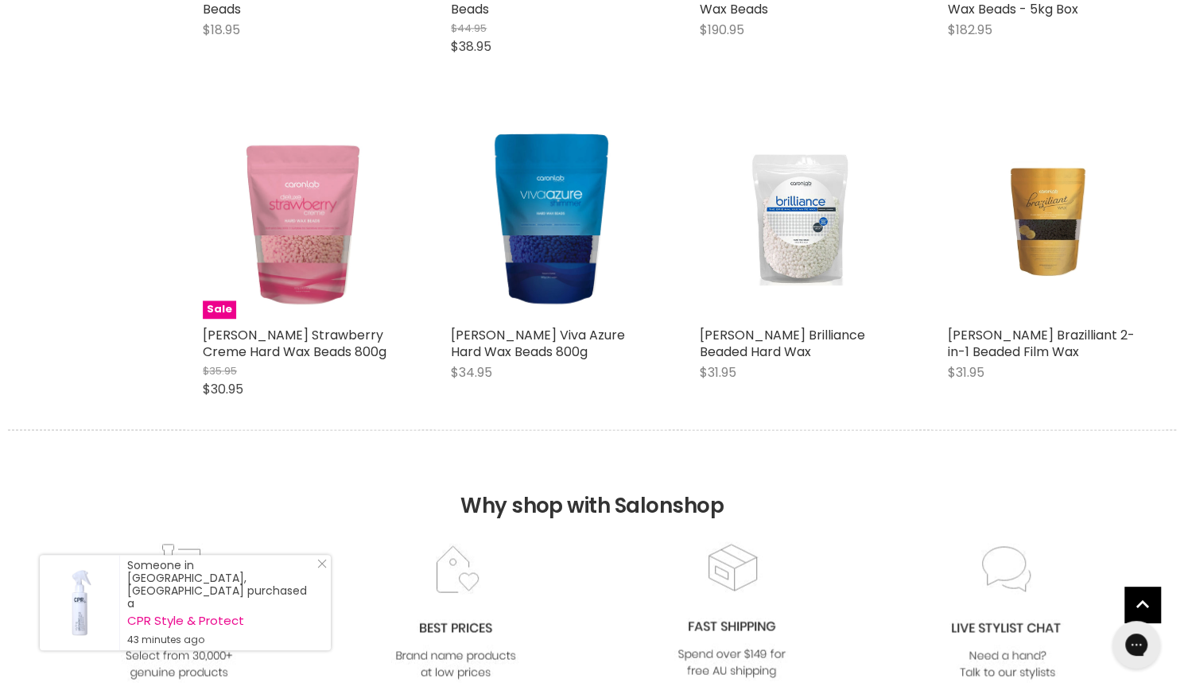
click at [411, 99] on body "Skip to content HAIR & BEAUTY TRADE SUPPLY | GET TRADE ACCESS HAIR & BEAUTY TRA…" at bounding box center [592, 59] width 1184 height 2658
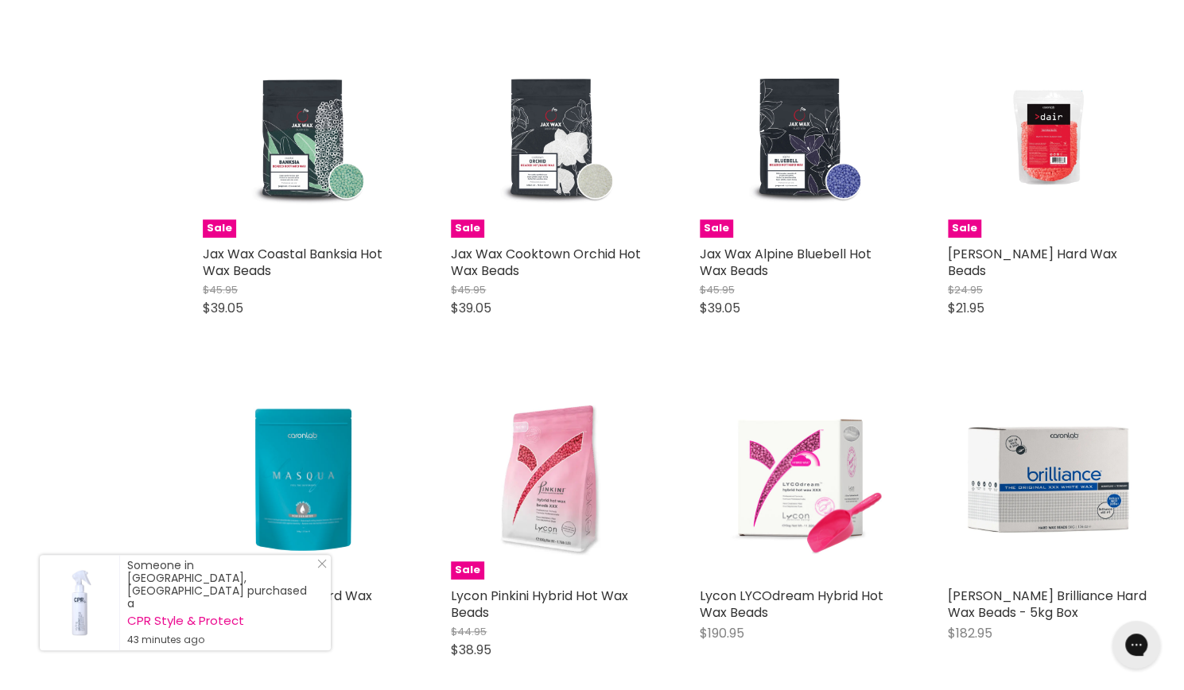
scroll to position [0, 0]
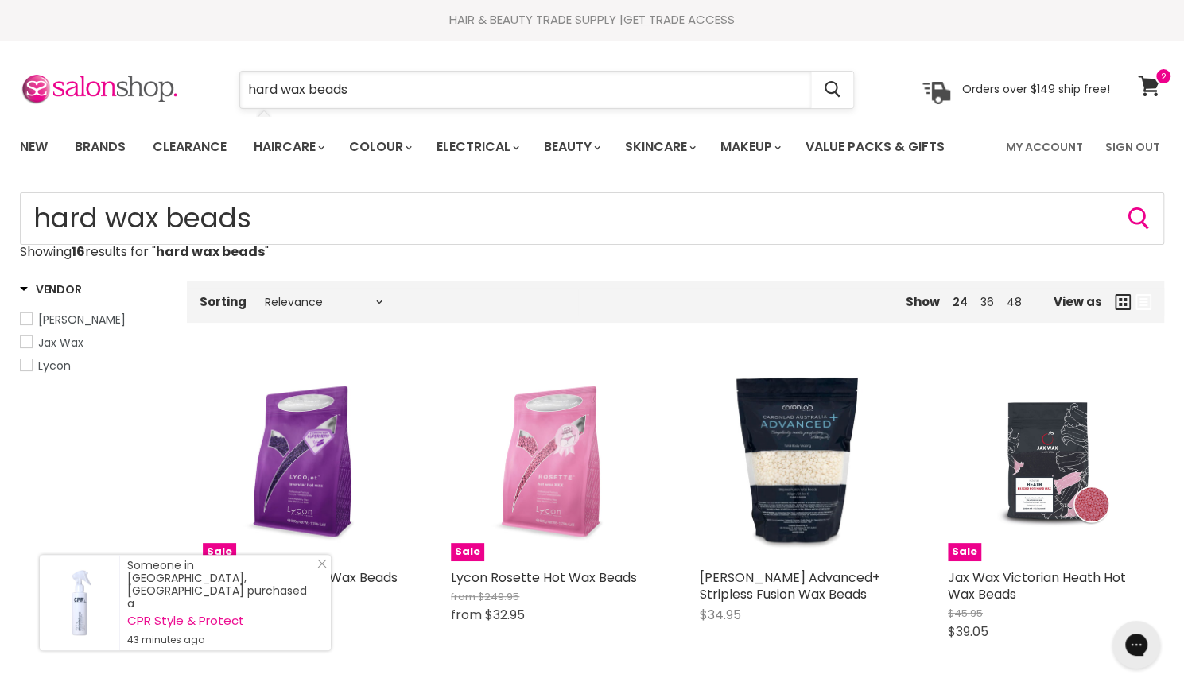
click at [563, 103] on input "hard wax beads" at bounding box center [525, 90] width 571 height 37
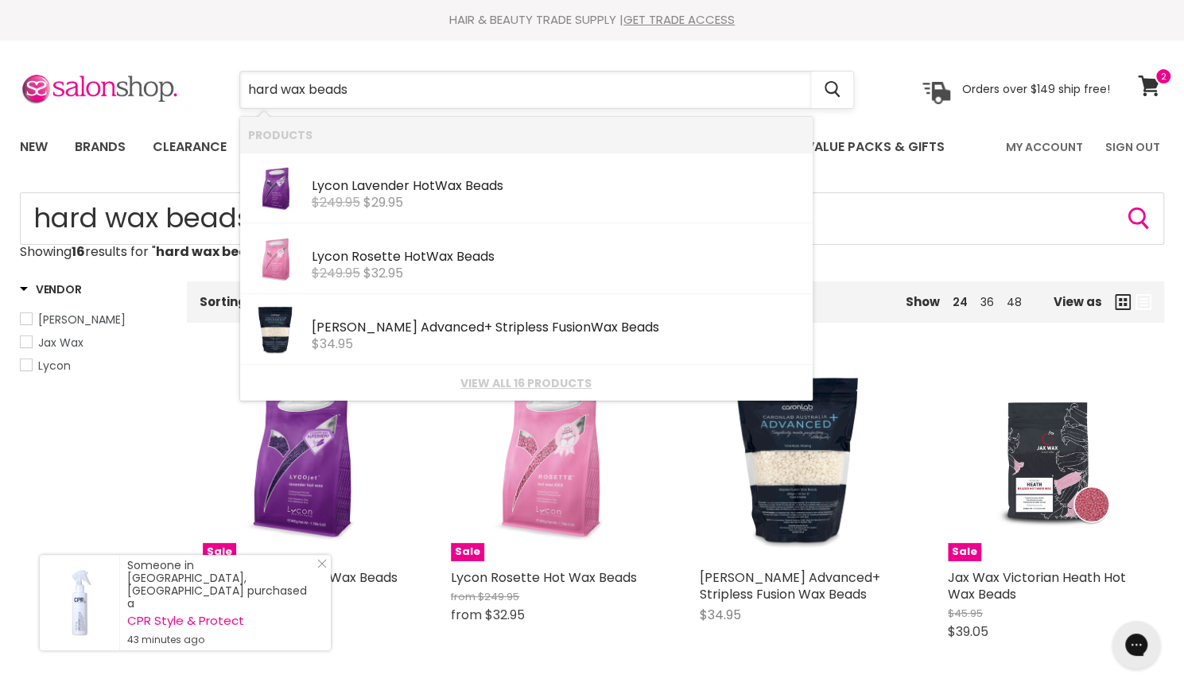
click at [563, 103] on input "hard wax beads" at bounding box center [525, 90] width 571 height 37
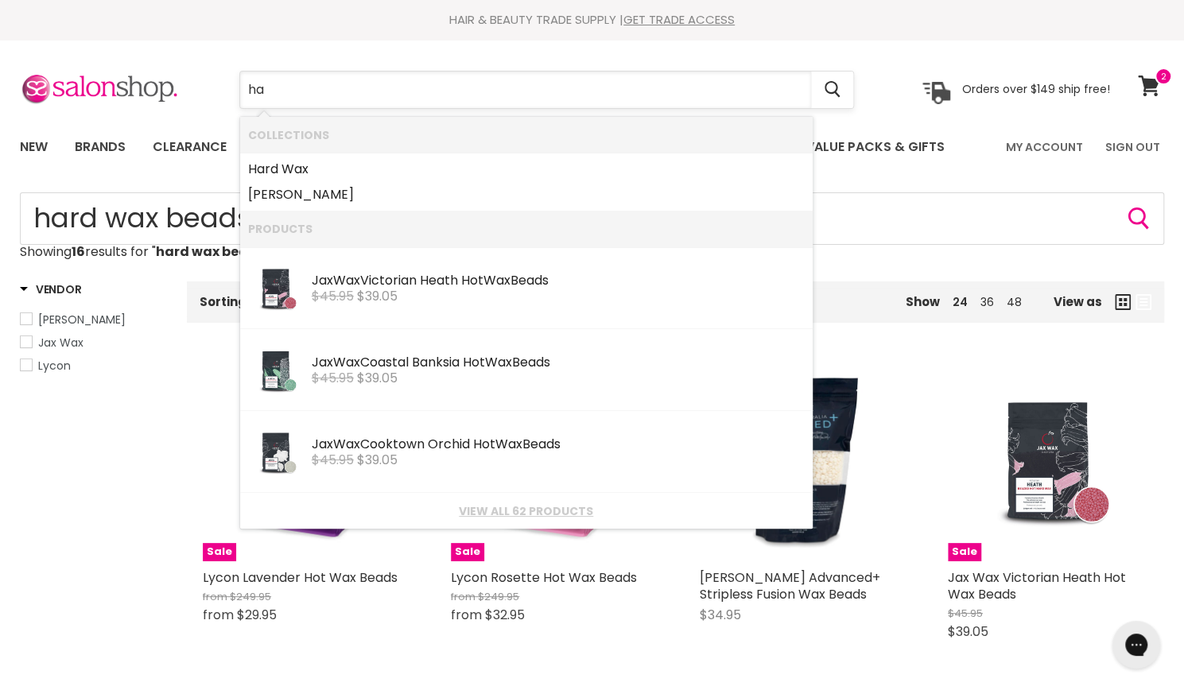
type input "h"
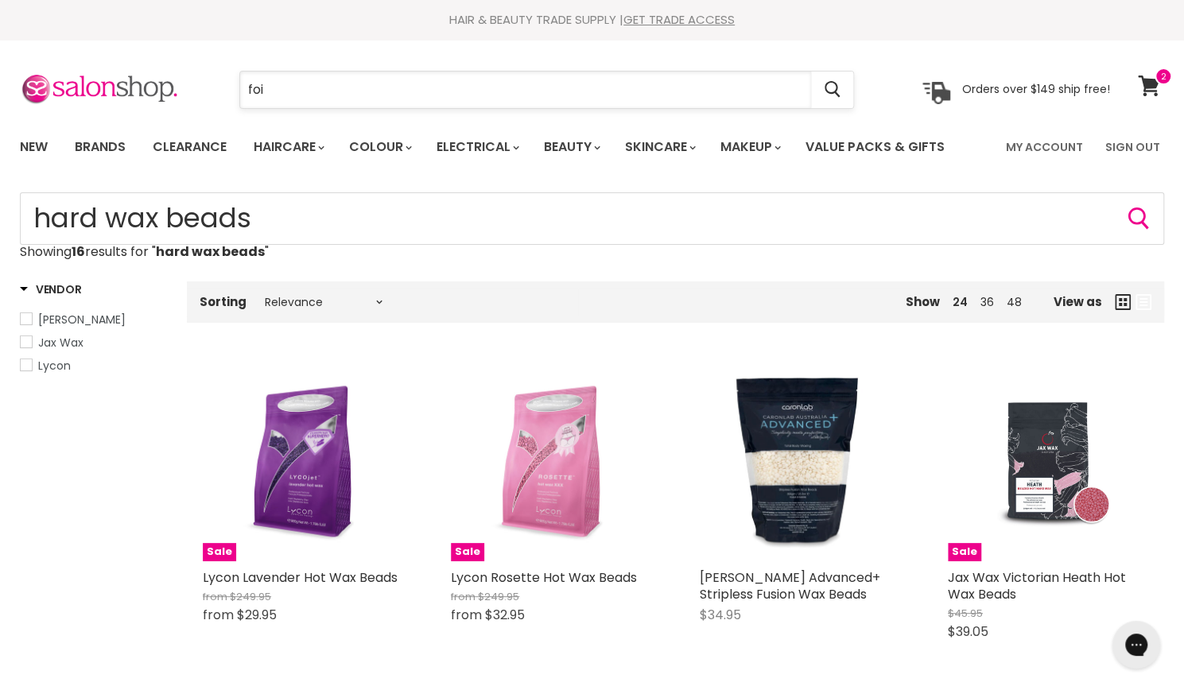
type input "foil"
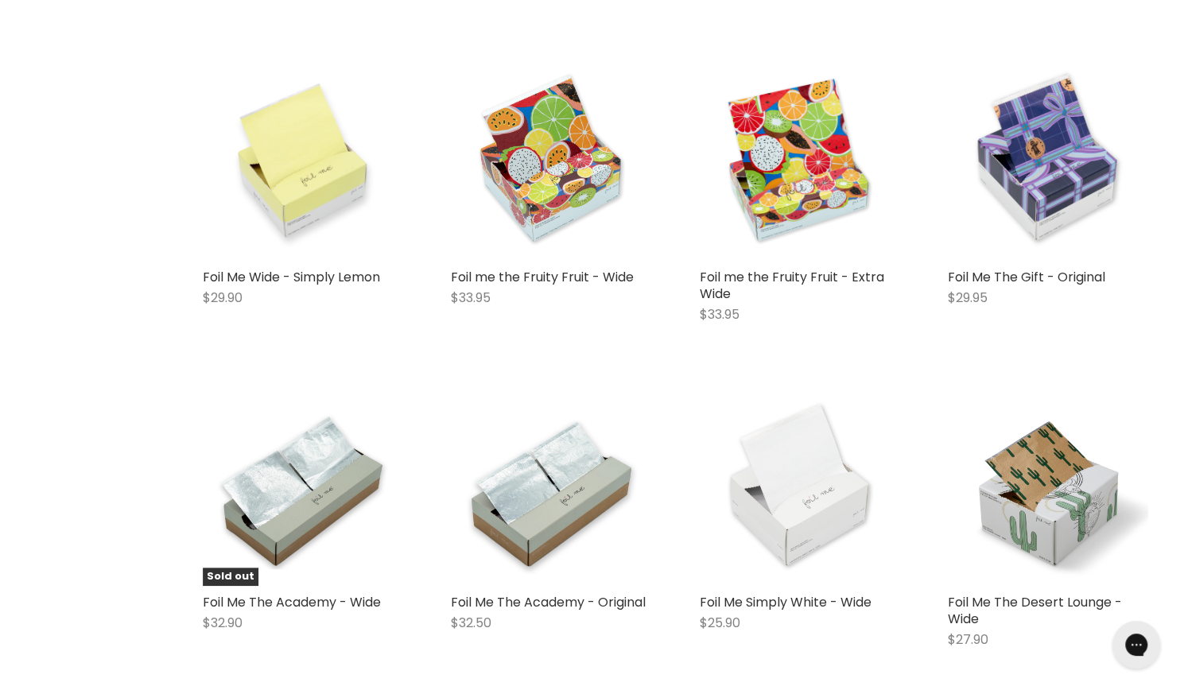
scroll to position [614, 0]
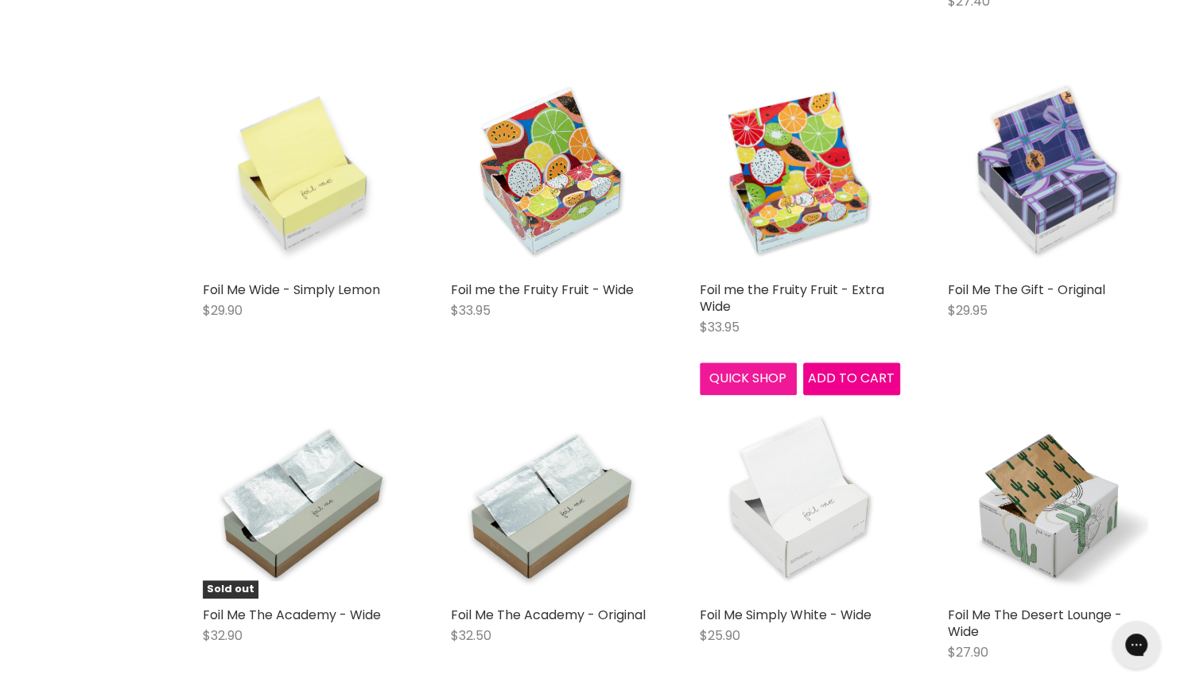
click at [746, 384] on button "Quick shop" at bounding box center [748, 379] width 97 height 32
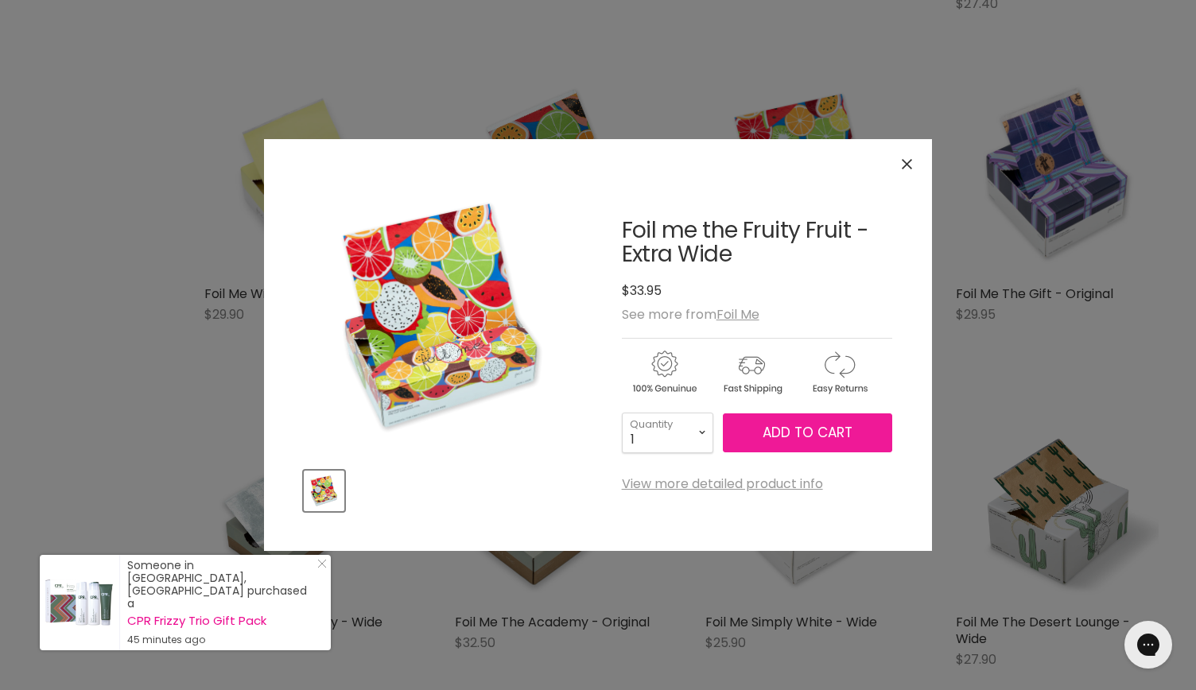
click at [782, 433] on span "Add to cart" at bounding box center [808, 432] width 90 height 19
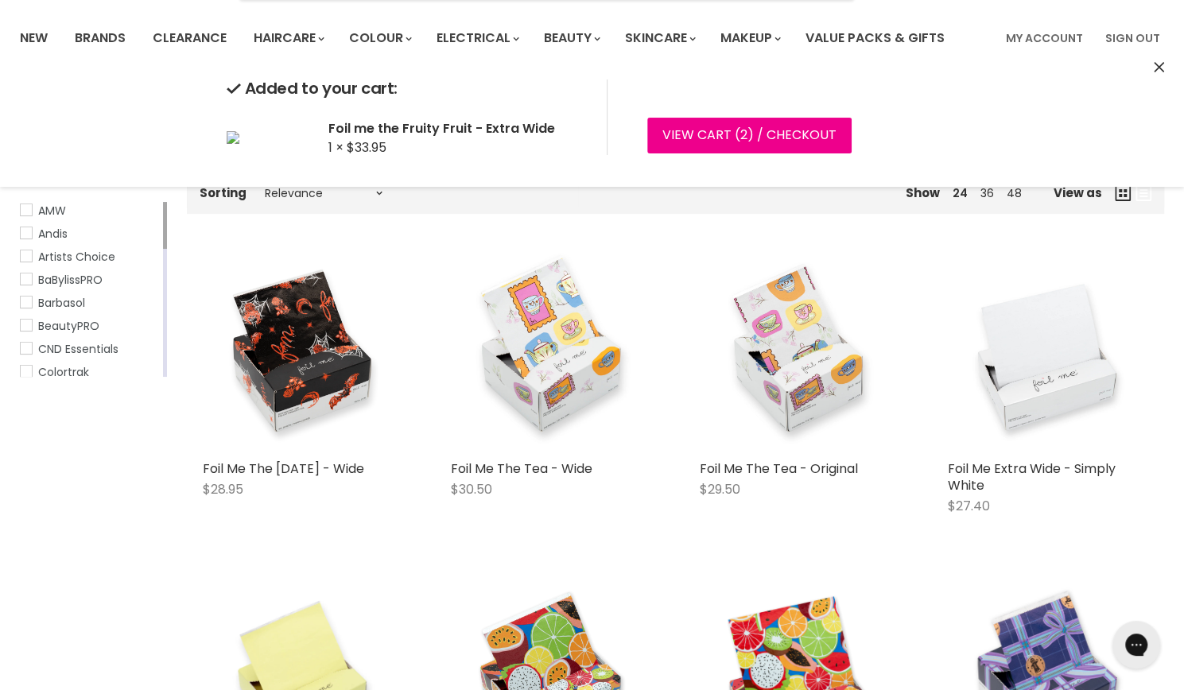
scroll to position [101, 0]
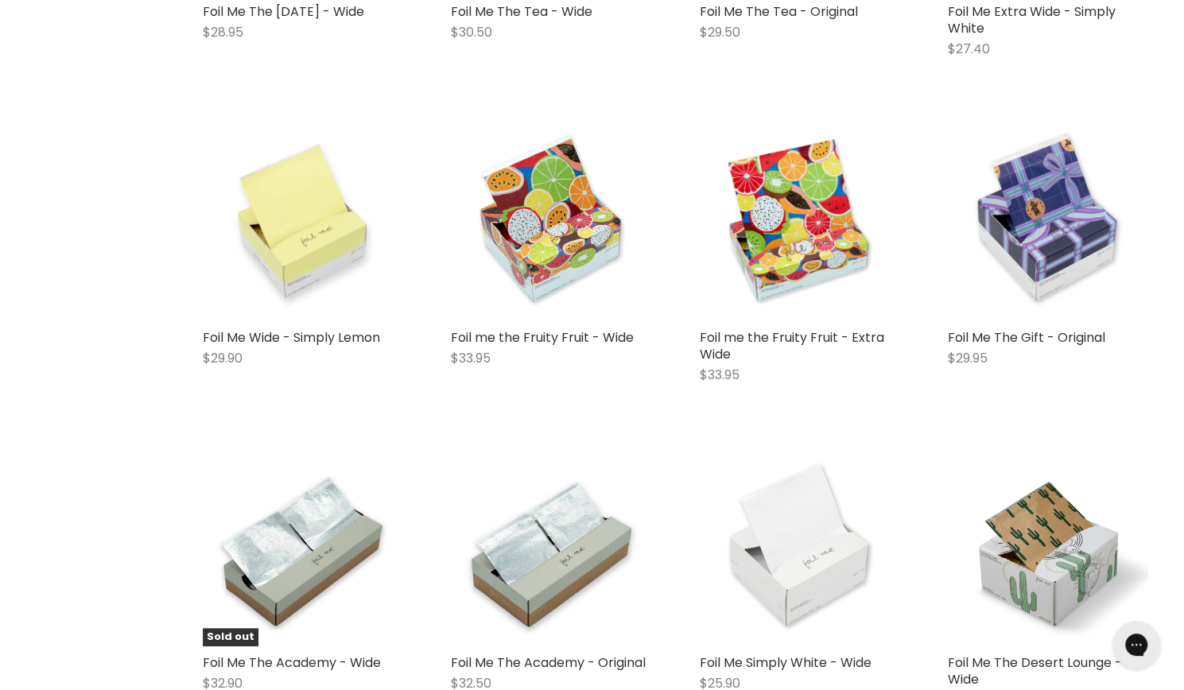
scroll to position [0, 0]
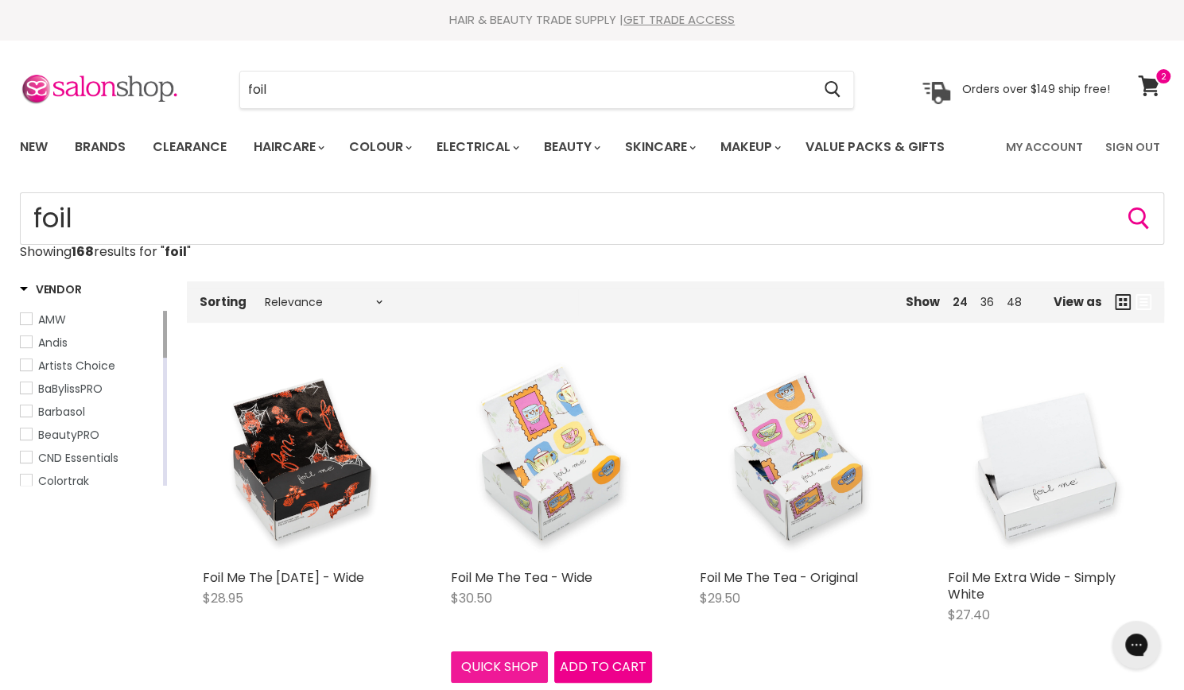
click at [482, 668] on button "Quick shop" at bounding box center [499, 667] width 97 height 32
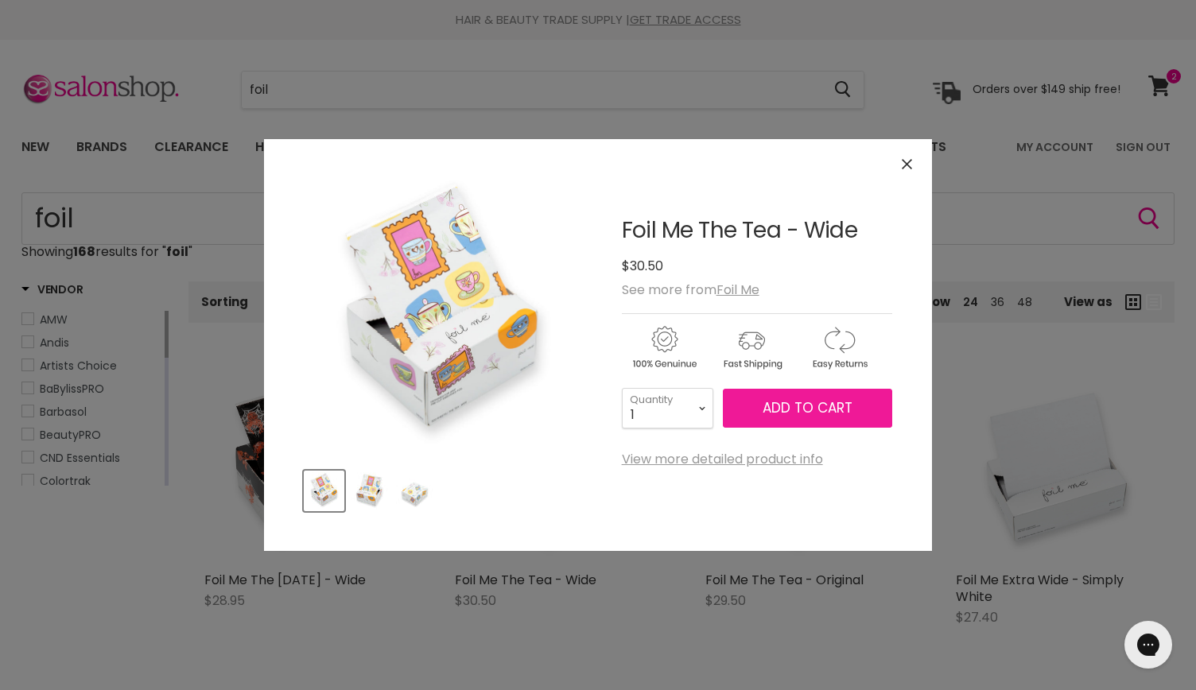
click at [784, 422] on button "Add to cart" at bounding box center [807, 409] width 169 height 40
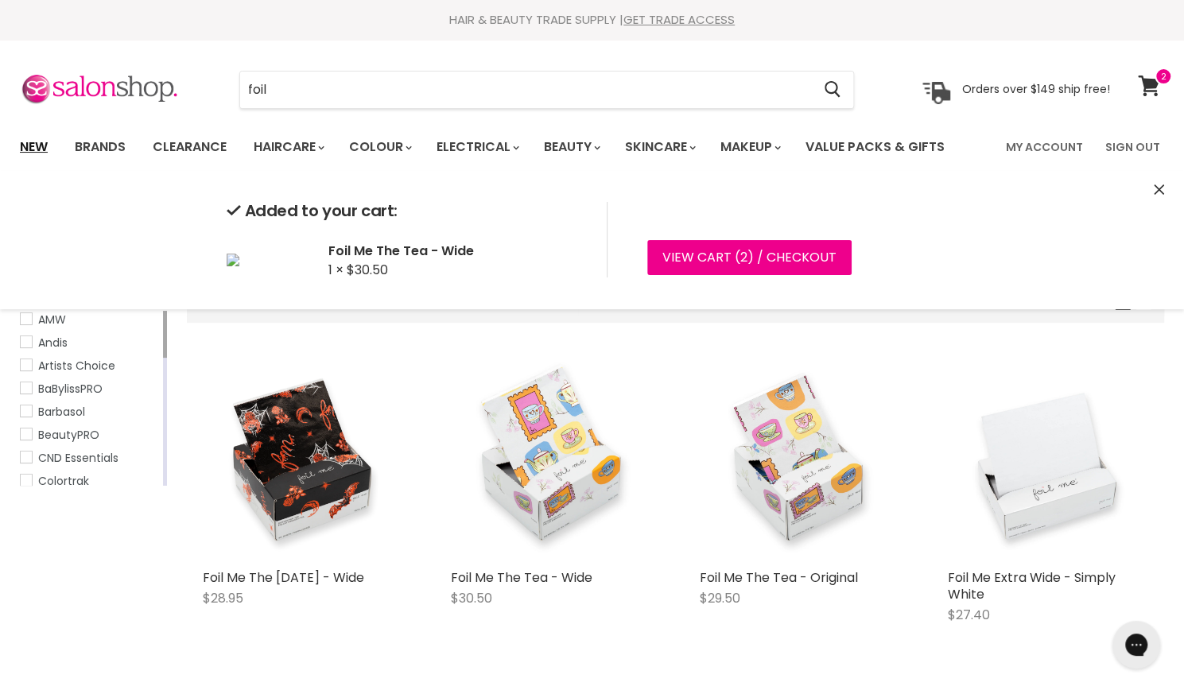
click at [26, 146] on link "New" at bounding box center [34, 146] width 52 height 33
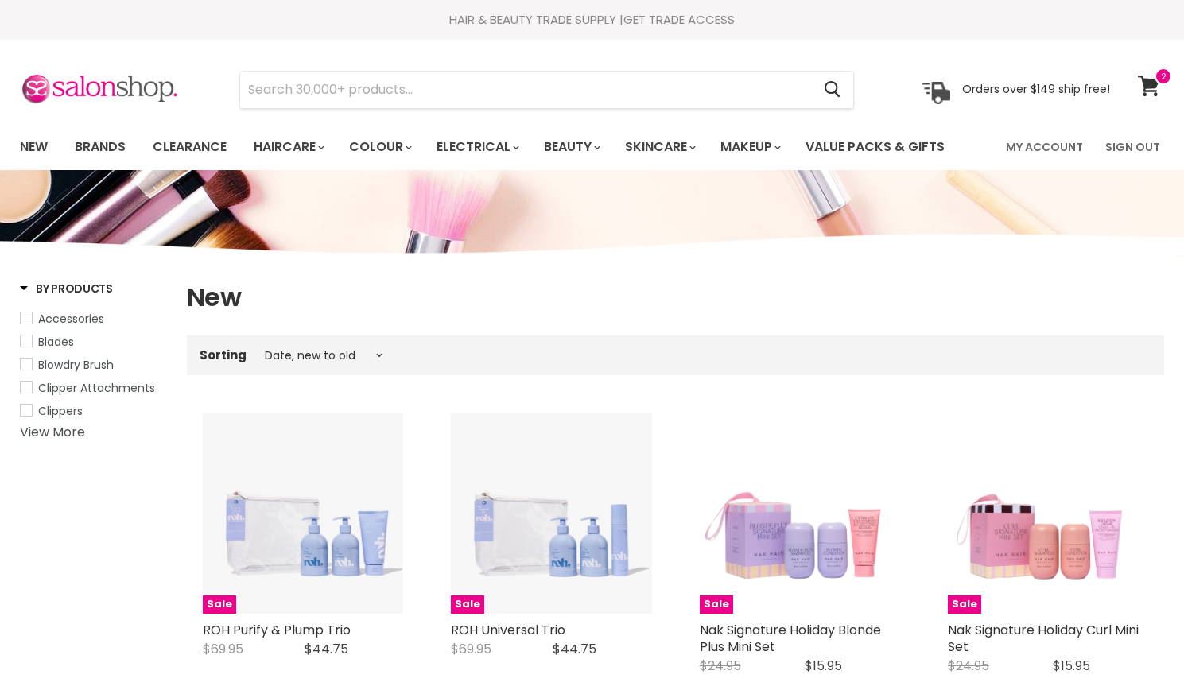
select select "created-descending"
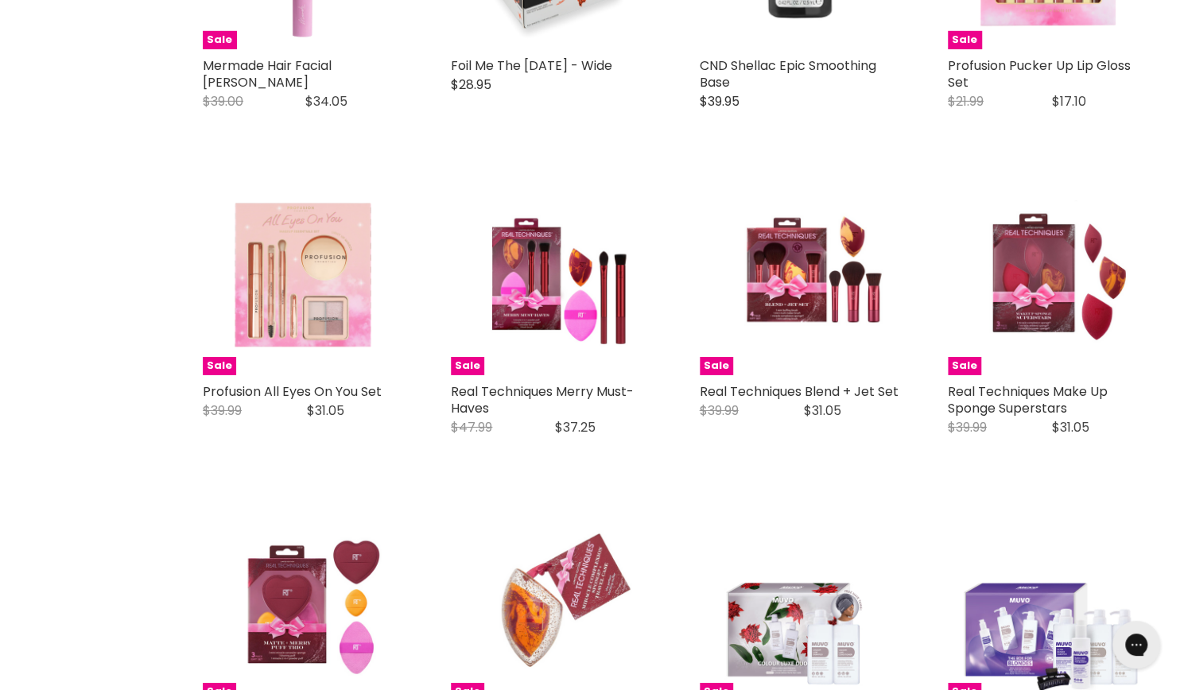
scroll to position [2868, 0]
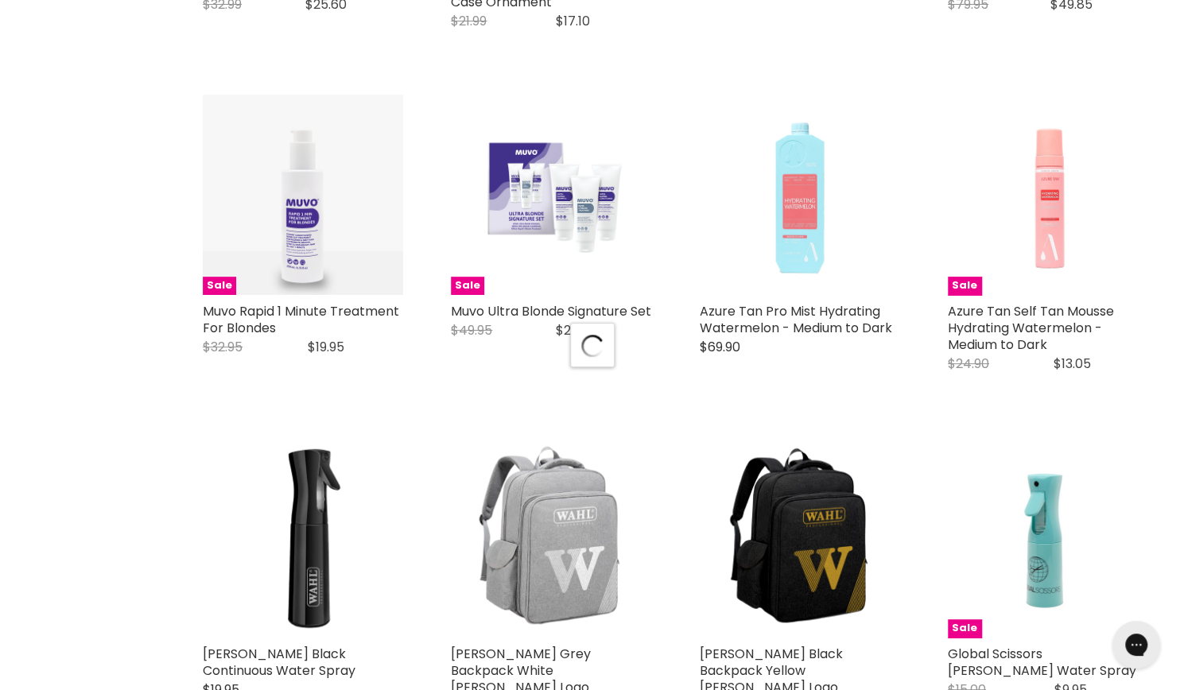
scroll to position [3906, 0]
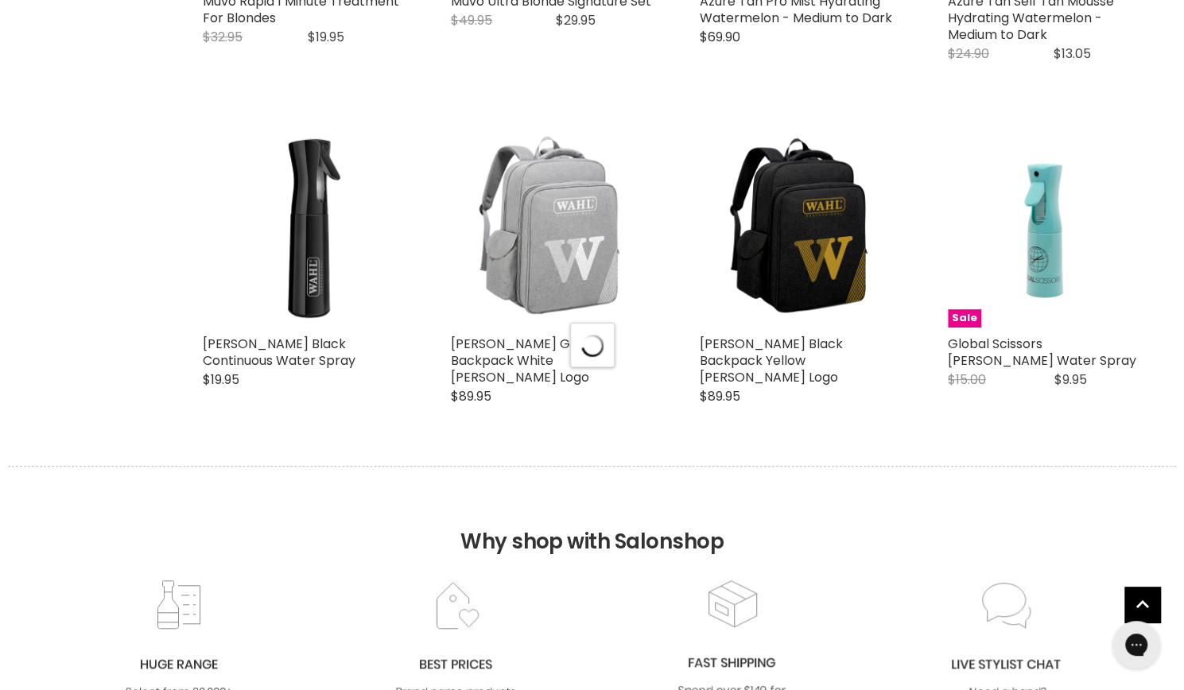
select select "created-descending"
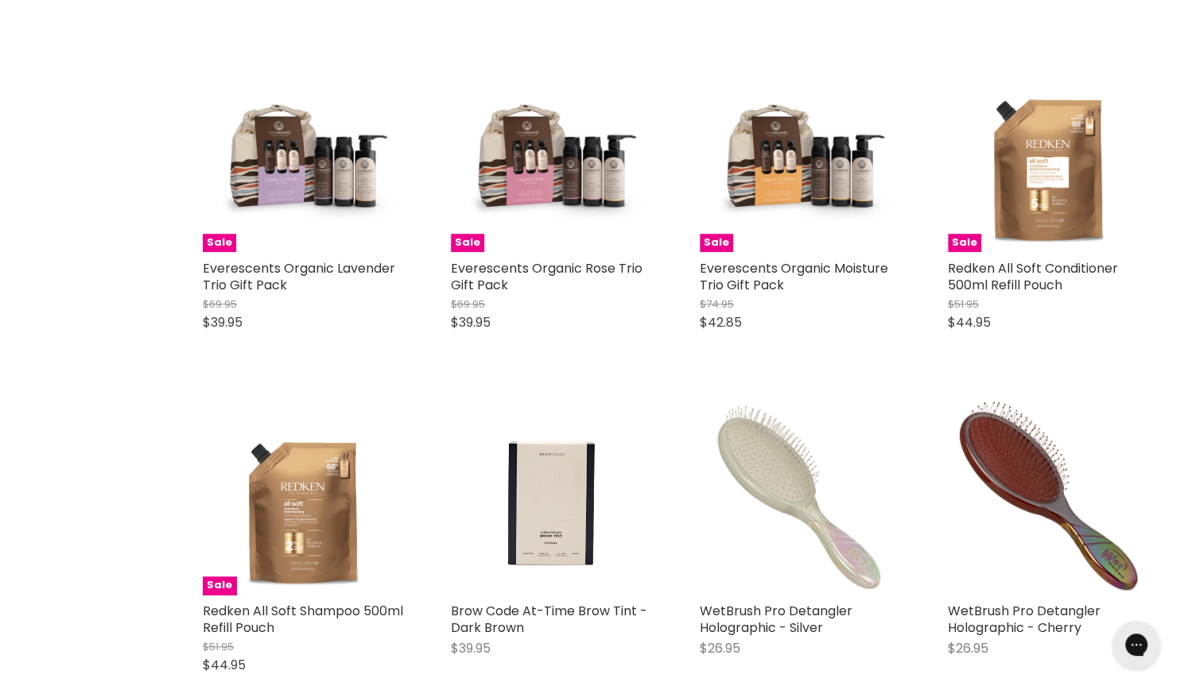
scroll to position [7685, 0]
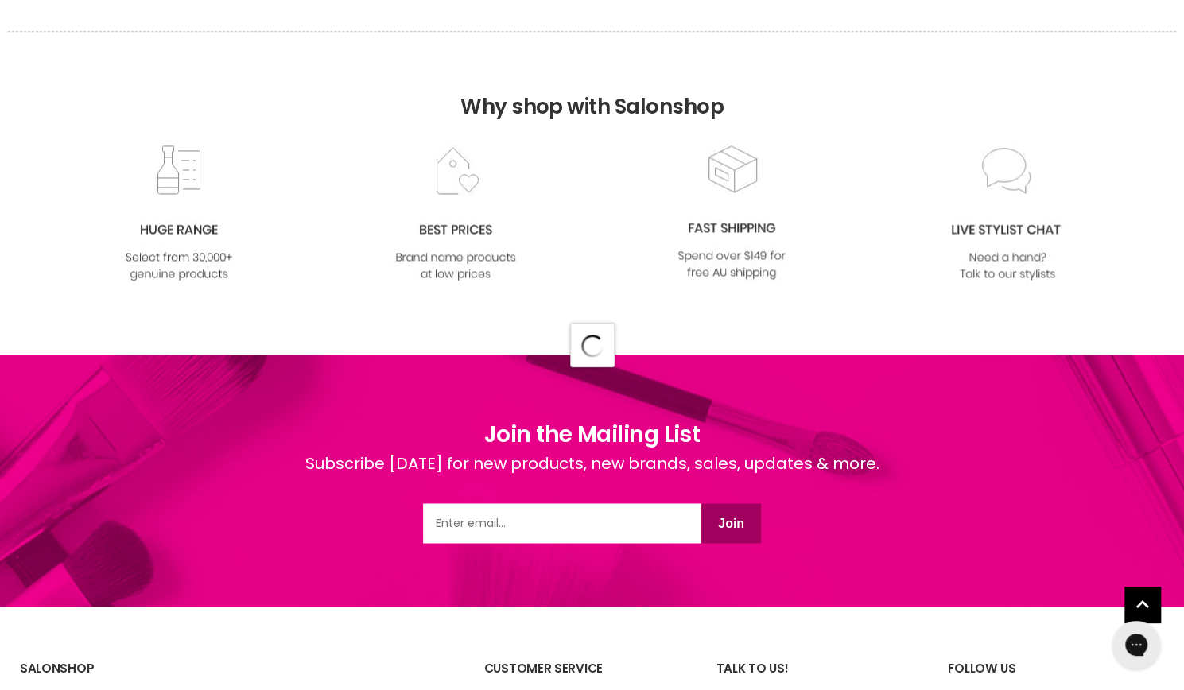
select select "created-descending"
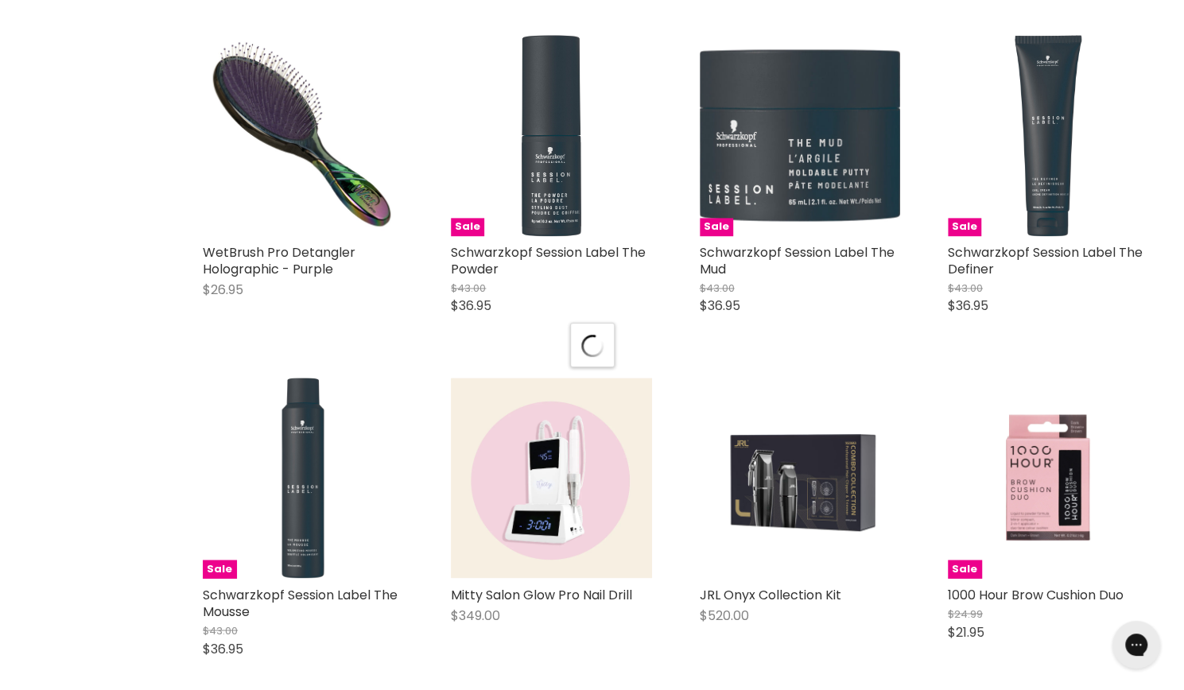
scroll to position [12363, 0]
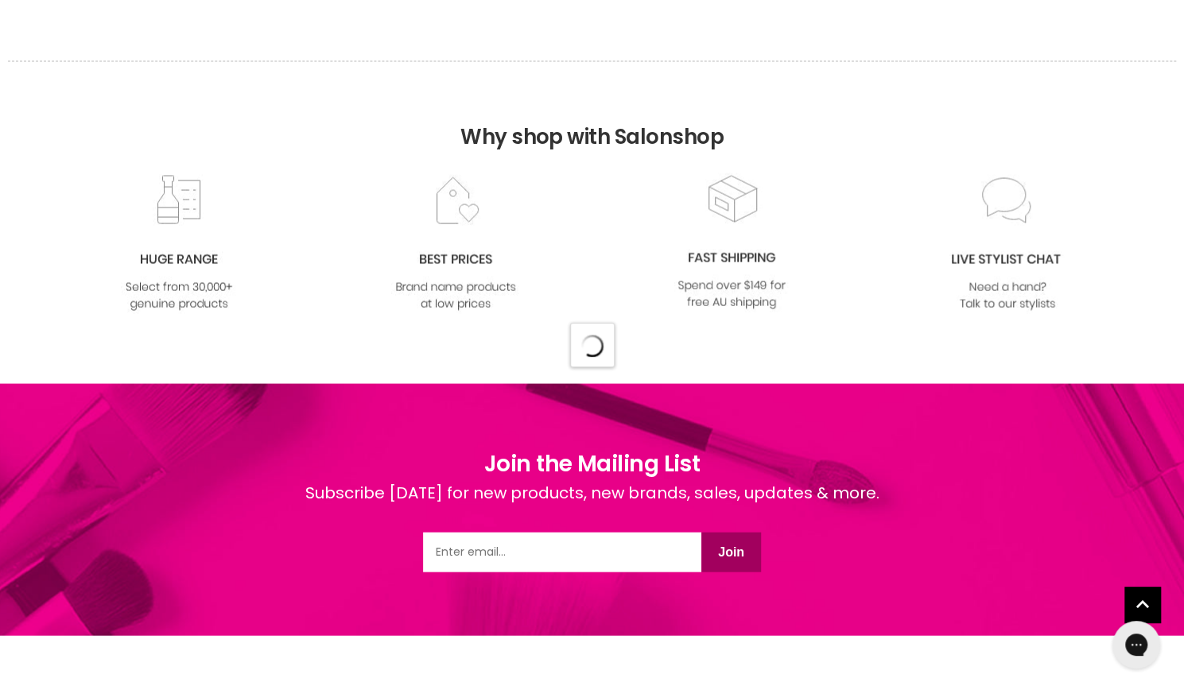
select select "created-descending"
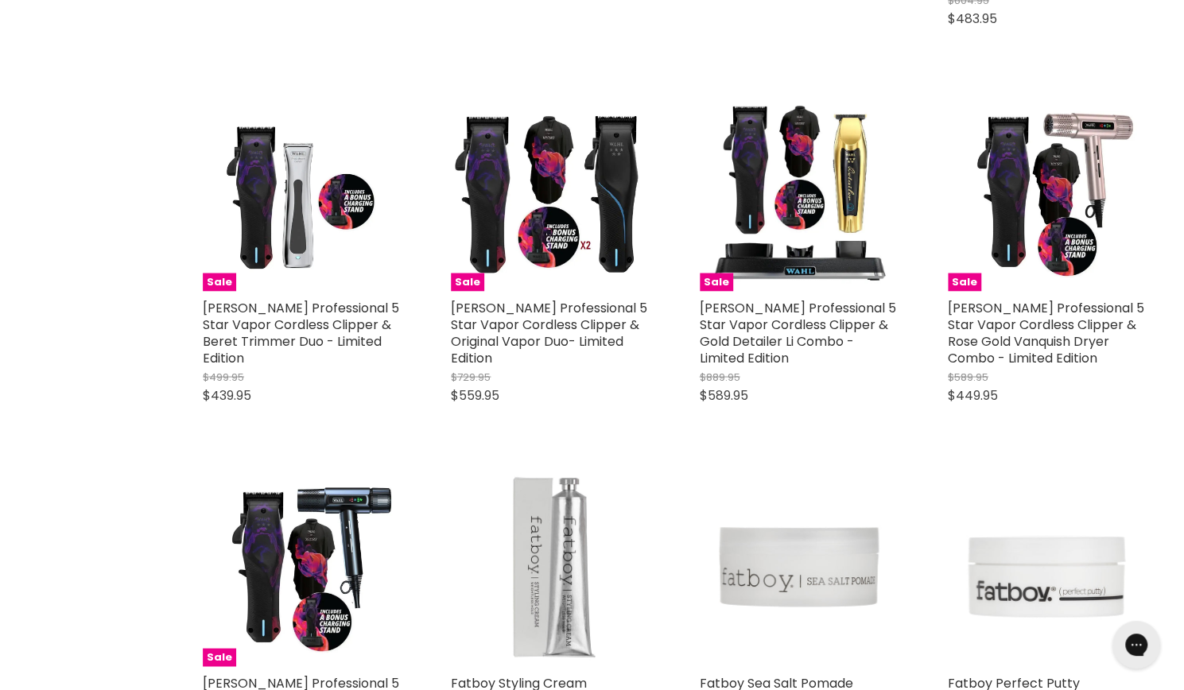
scroll to position [15879, 0]
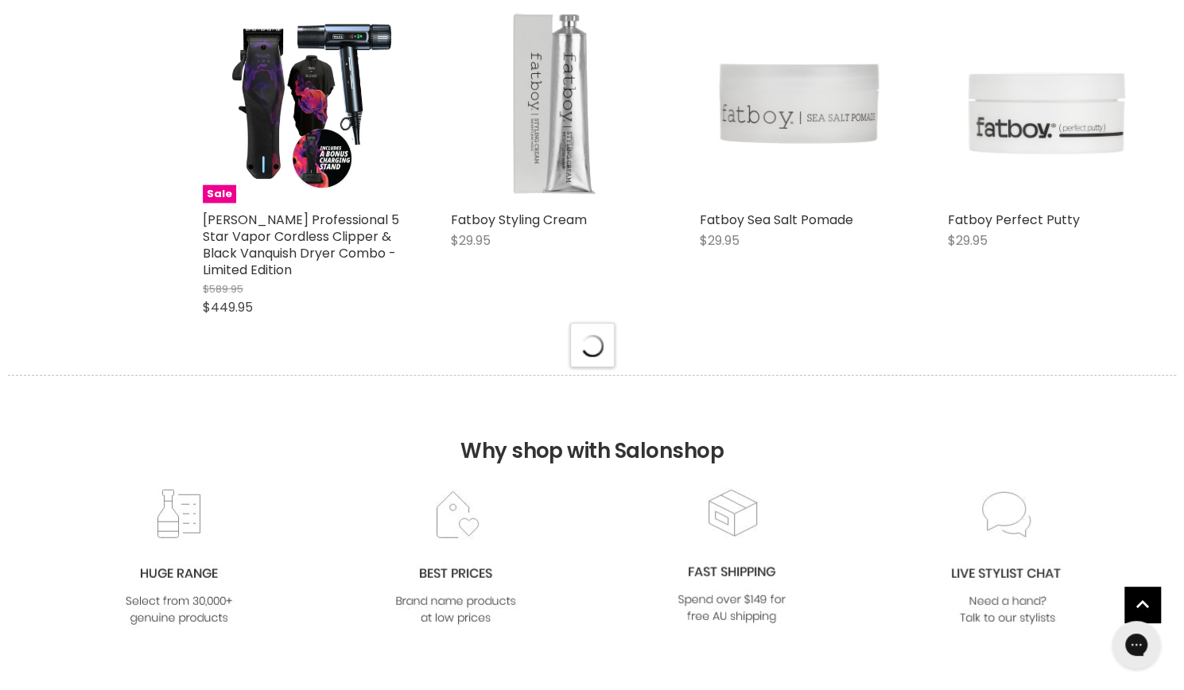
scroll to position [16411, 0]
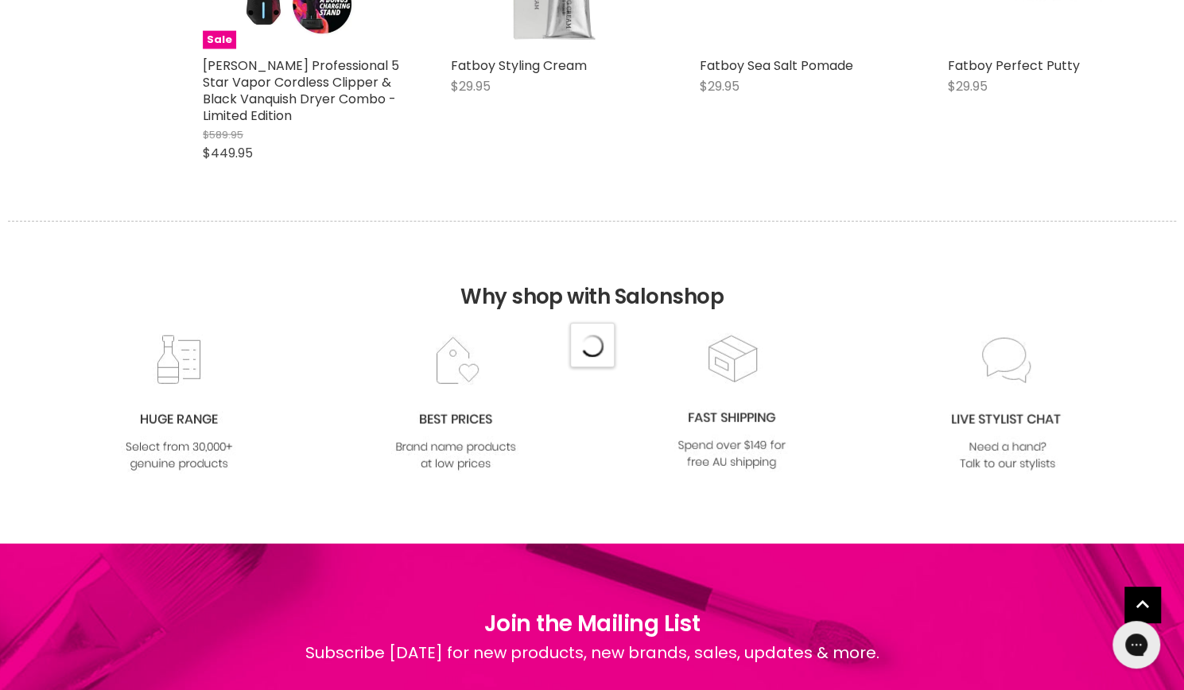
select select "created-descending"
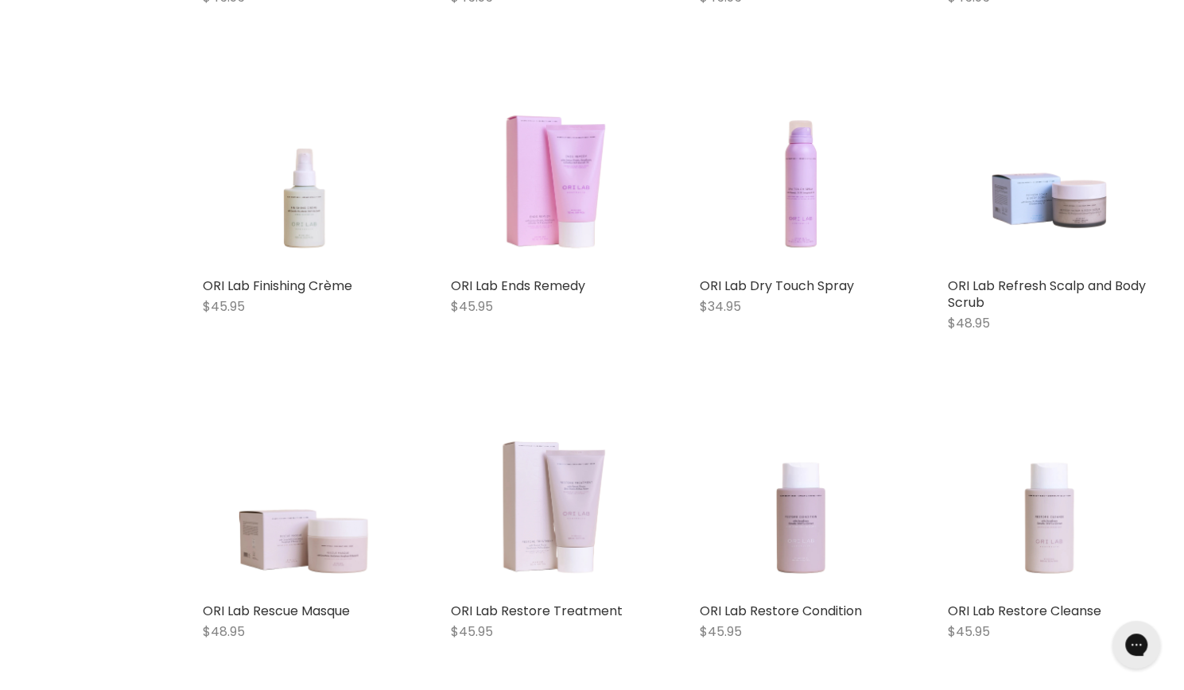
scroll to position [17871, 0]
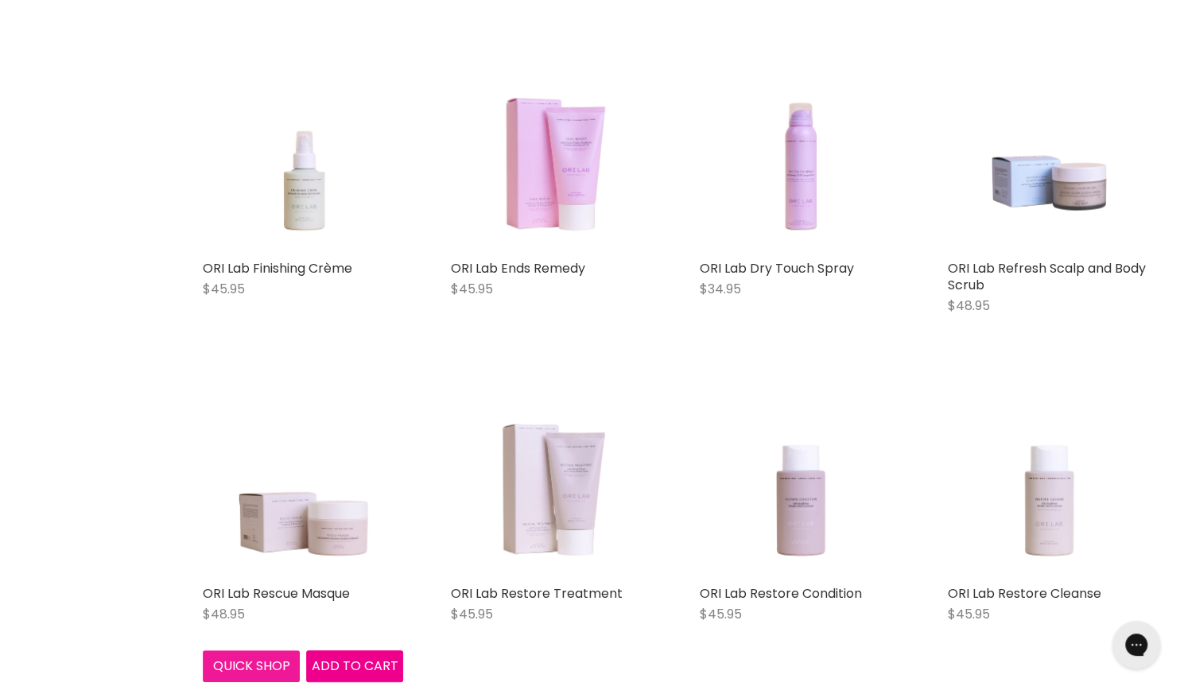
click at [247, 650] on button "Quick shop" at bounding box center [251, 666] width 97 height 32
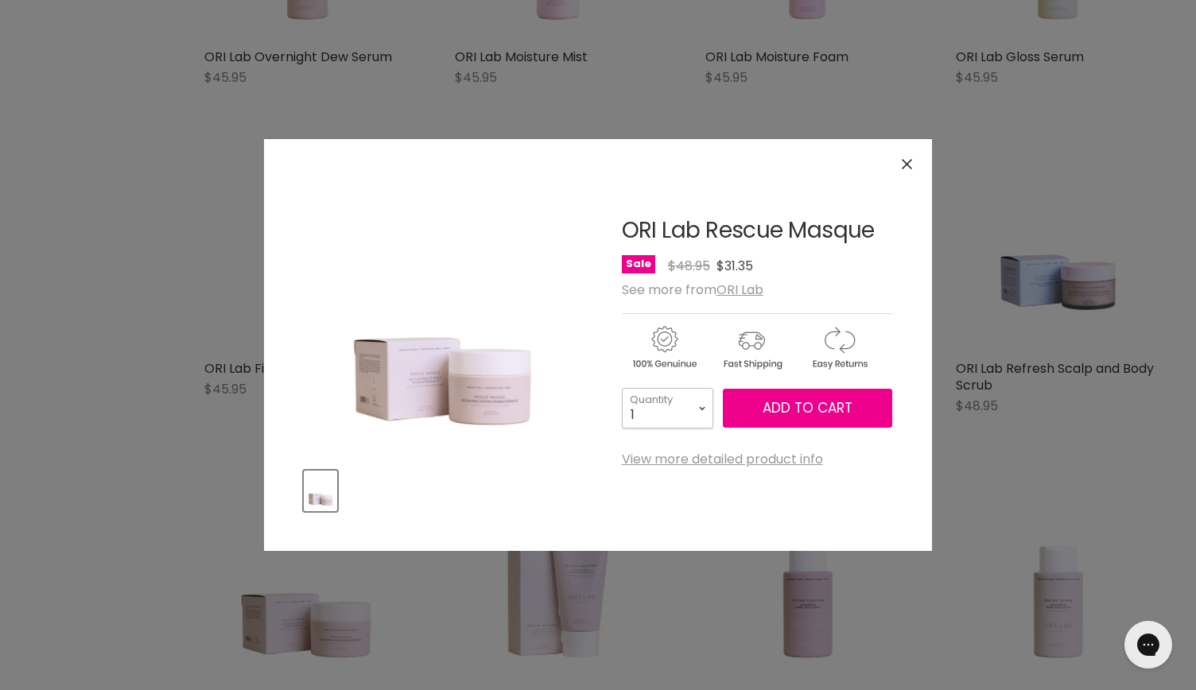
click at [660, 416] on select "1 2 3 4 5 6 7 8 9 10+" at bounding box center [667, 408] width 91 height 40
select select "2"
click at [622, 388] on select "1 2 3 4 5 6 7 8 9 10+" at bounding box center [667, 408] width 91 height 40
type input "2"
click at [773, 413] on span "Add to cart" at bounding box center [808, 407] width 90 height 19
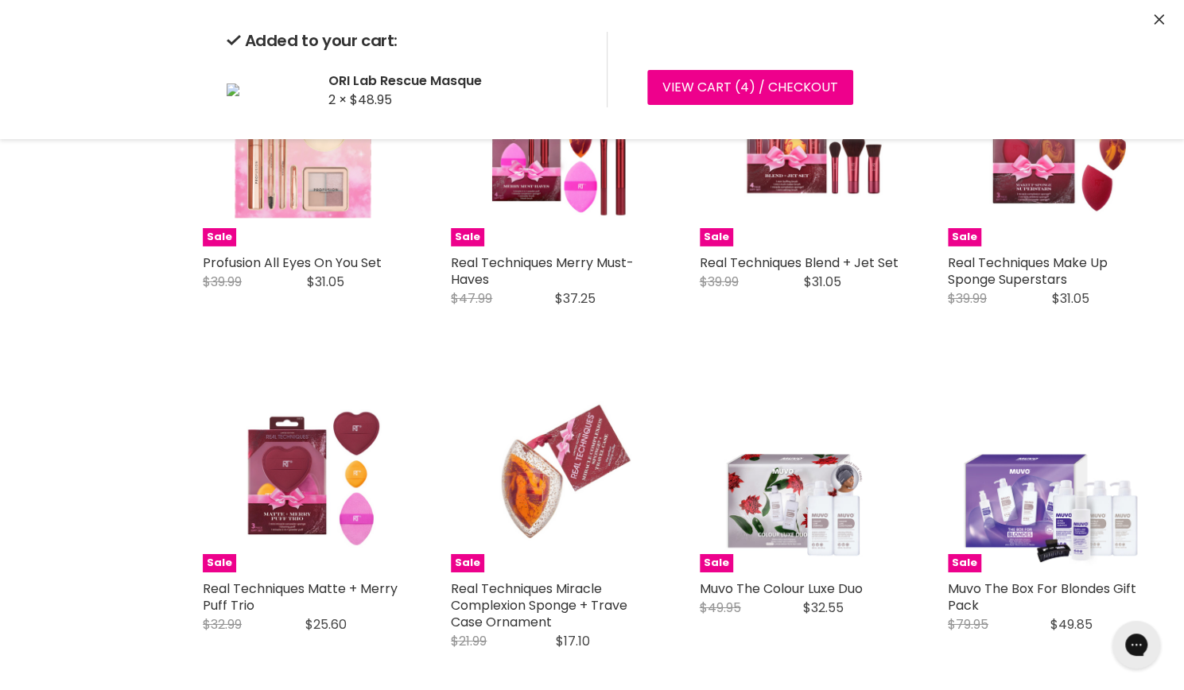
scroll to position [0, 0]
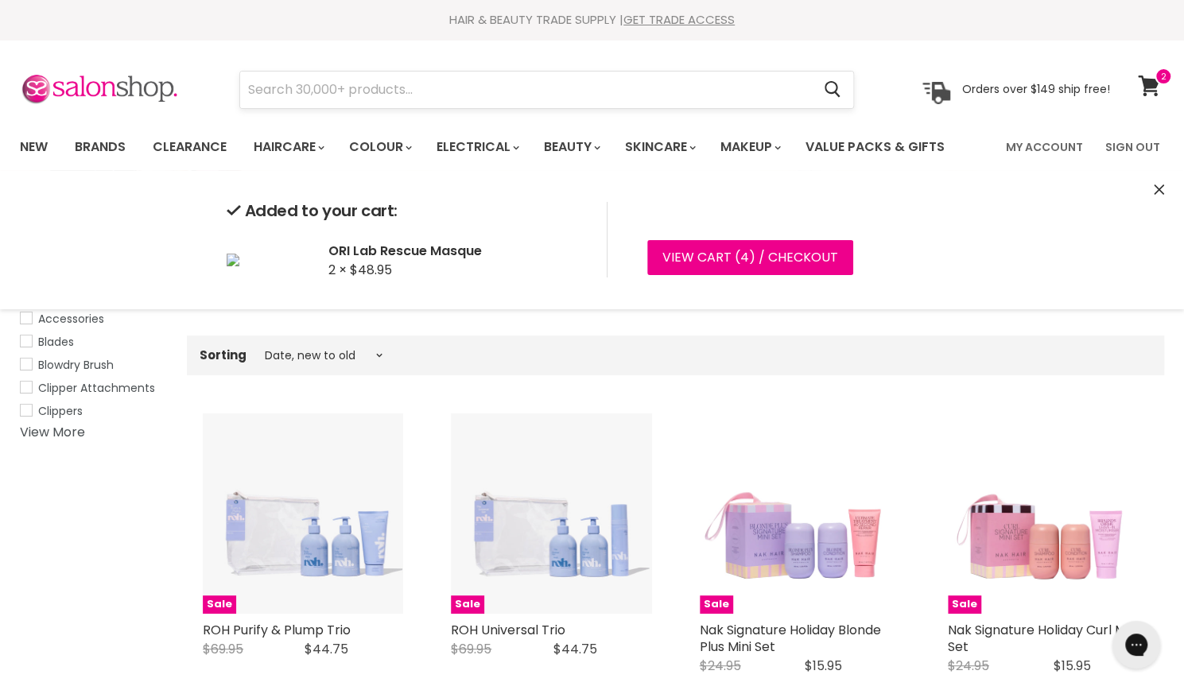
click at [520, 98] on input "Search" at bounding box center [525, 90] width 571 height 37
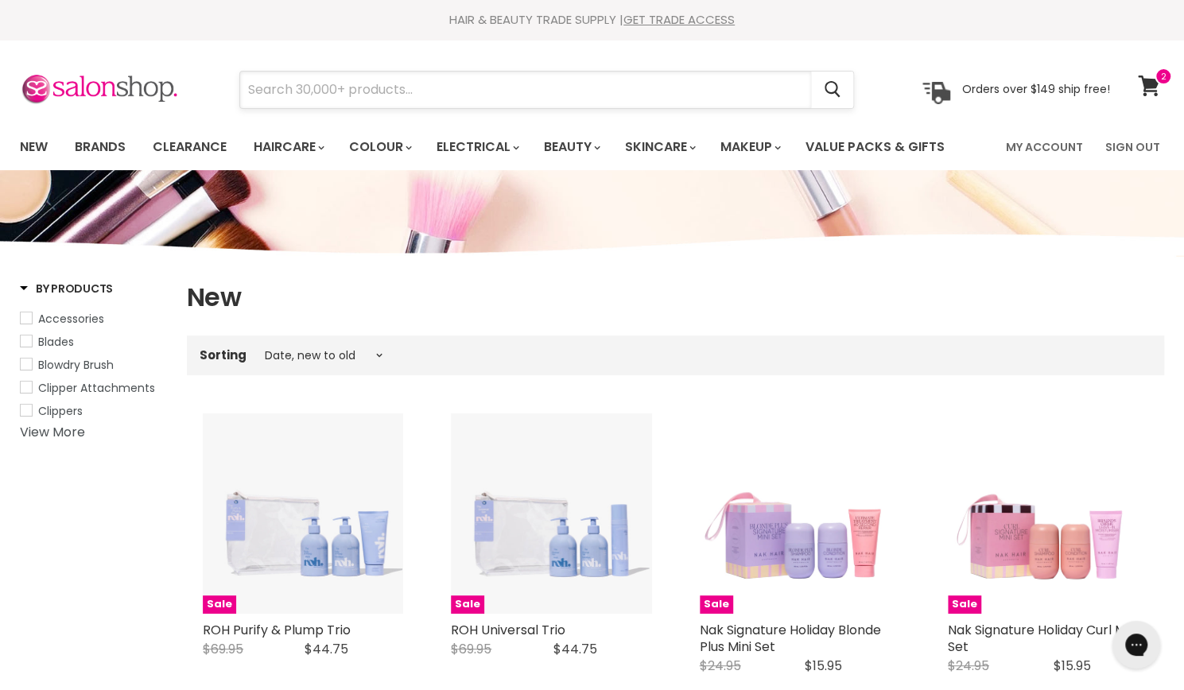
click at [590, 93] on input "Search" at bounding box center [525, 90] width 571 height 37
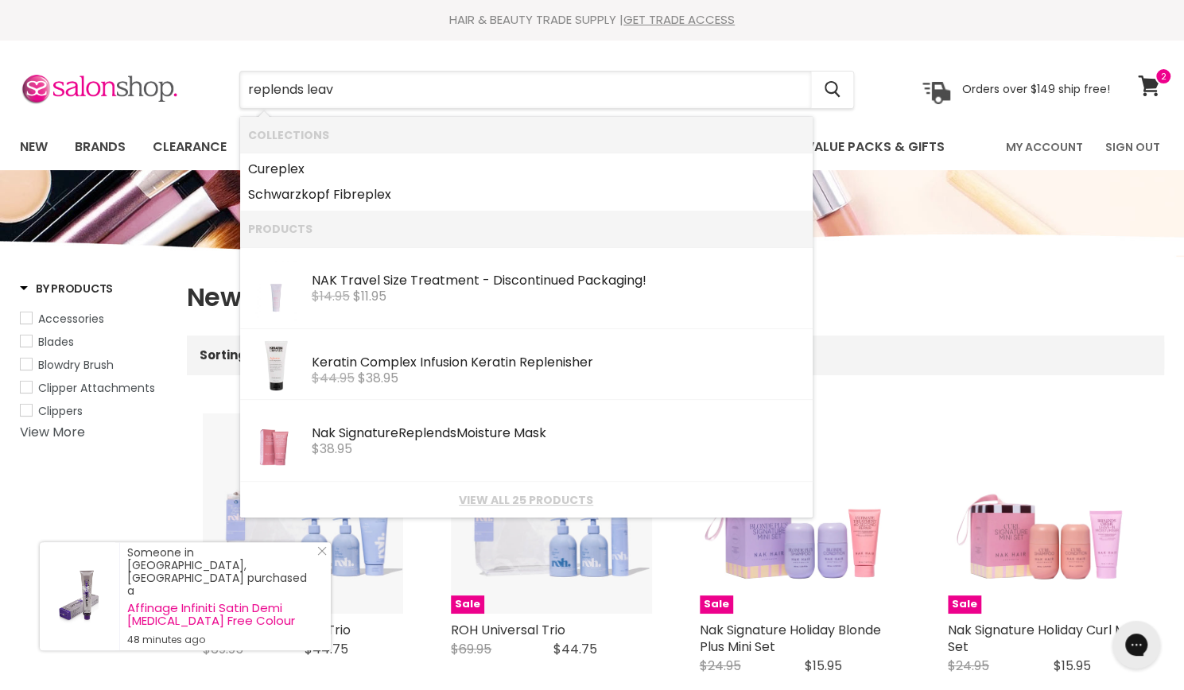
type input "replends leave"
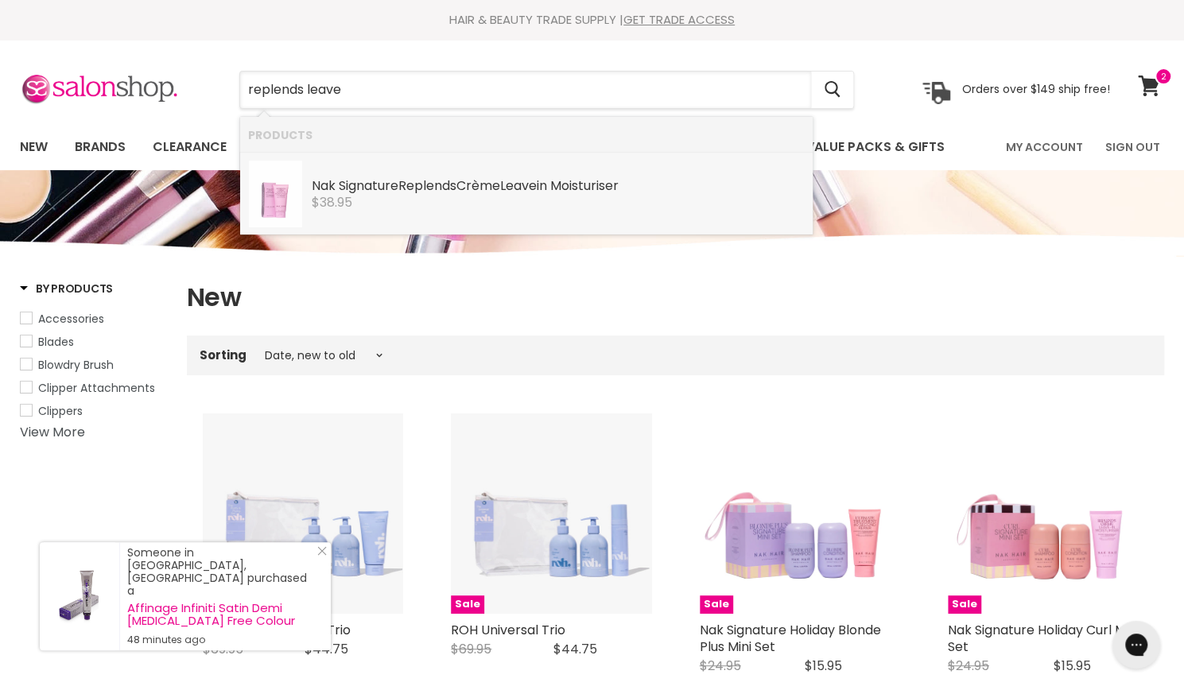
click at [510, 181] on div "Nak Signature Replends Crème Leave in Moisturiser" at bounding box center [558, 187] width 493 height 17
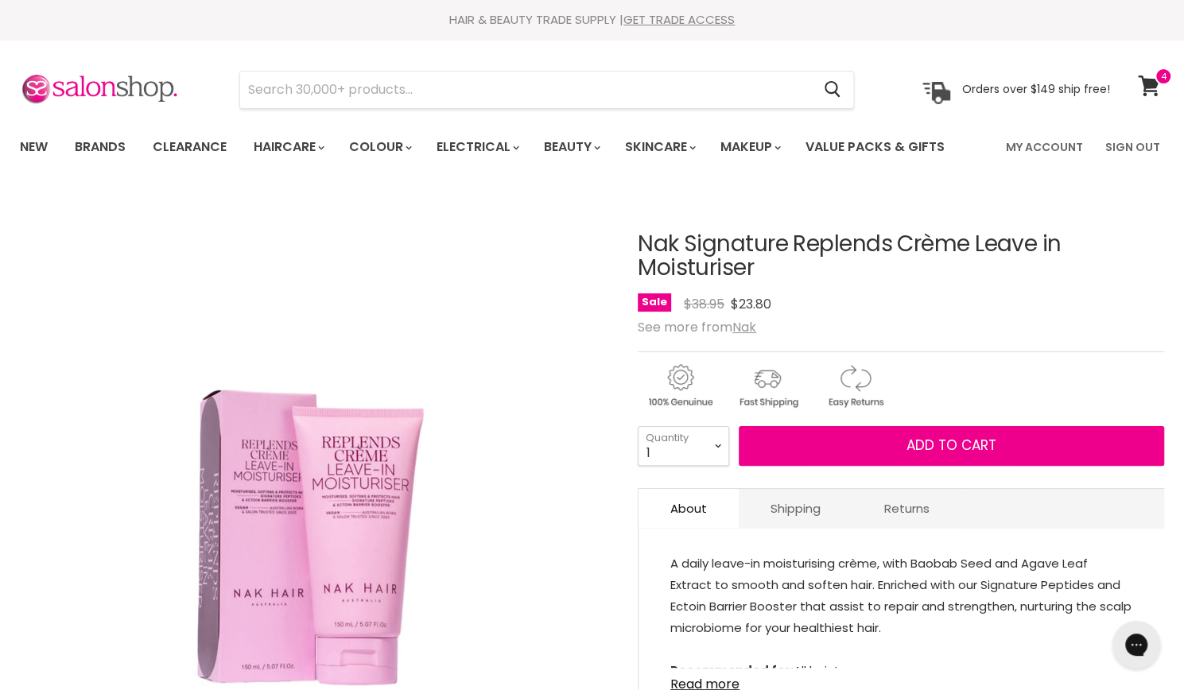
select select "3"
click at [638, 426] on select "1 2 3 4 5 6 7 8 9 10+" at bounding box center [683, 446] width 91 height 40
type input "3"
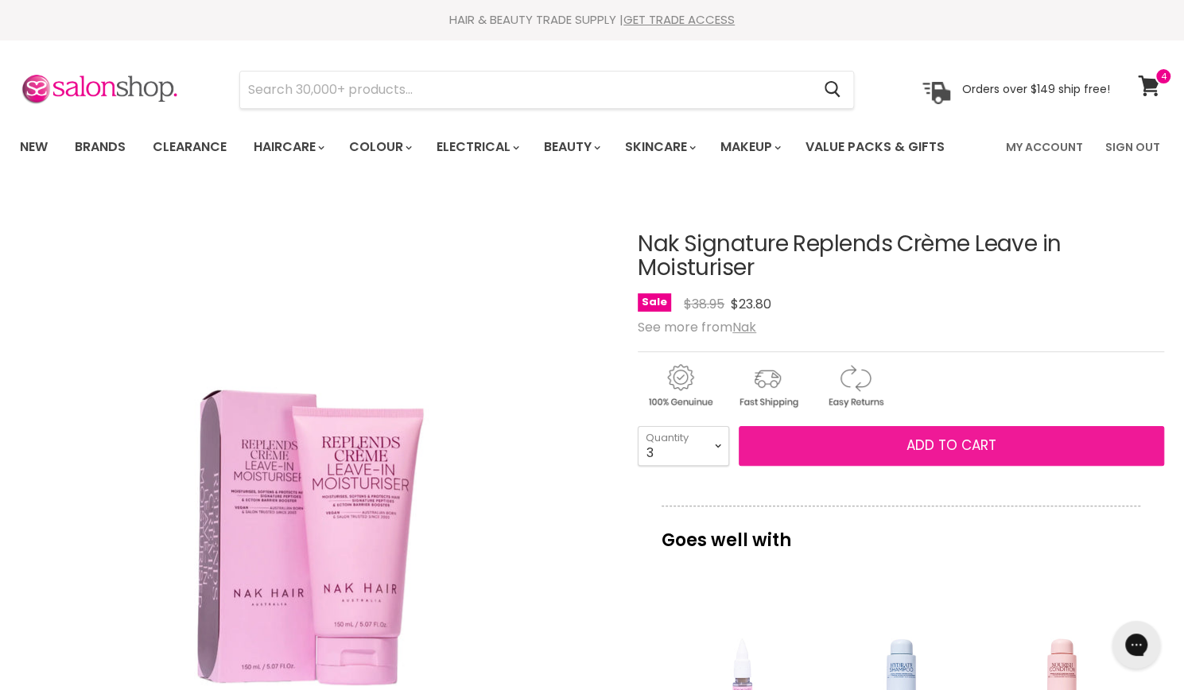
click at [972, 443] on span "Add to cart" at bounding box center [952, 445] width 90 height 19
click at [940, 441] on span "Add to cart" at bounding box center [952, 445] width 90 height 19
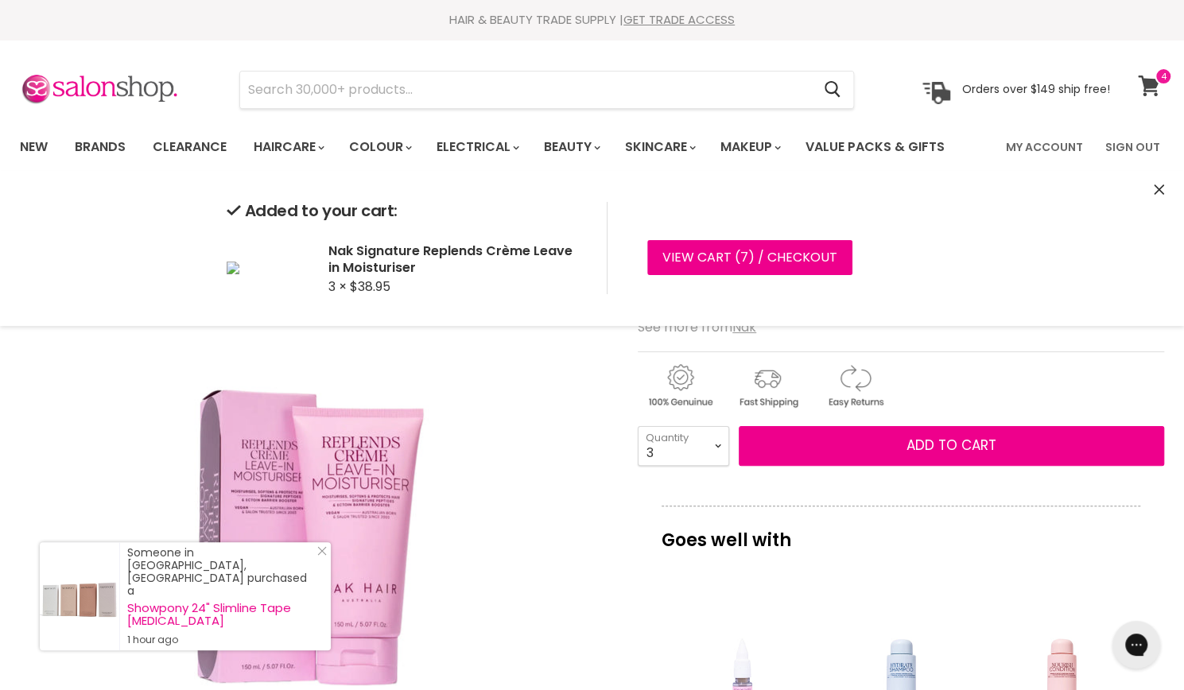
click at [1156, 91] on icon at bounding box center [1148, 86] width 21 height 21
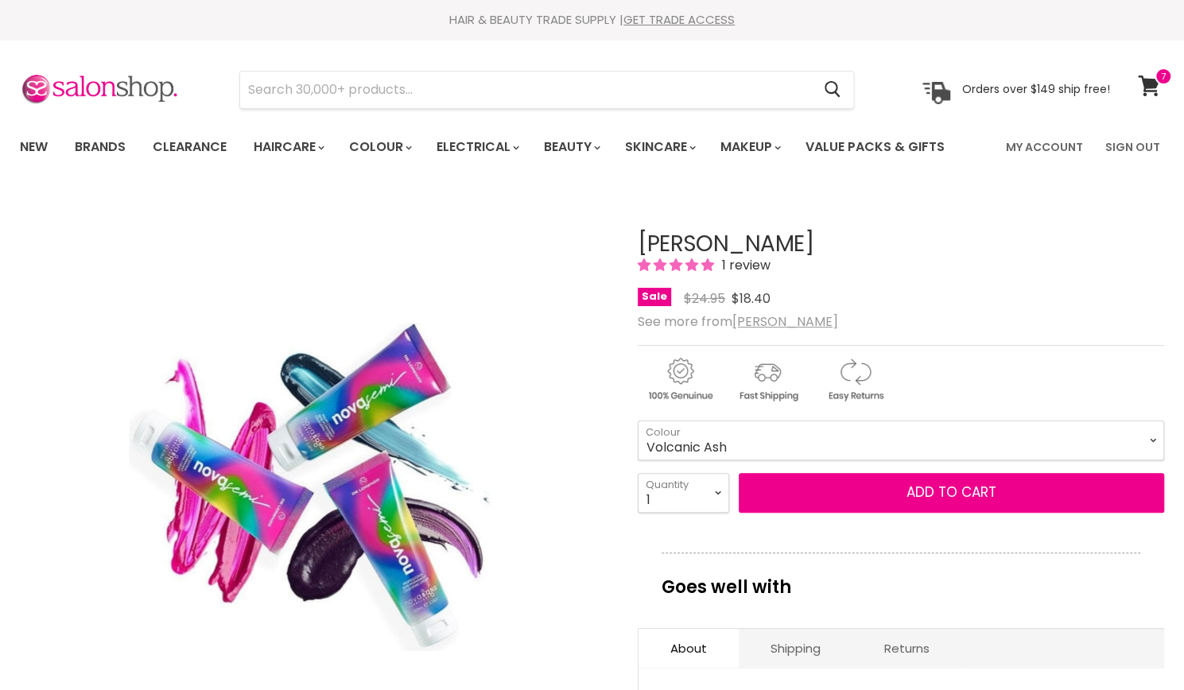
click at [638, 421] on select "Atomic Orange Crystal Clear Cyber Yellow Explosive Red [MEDICAL_DATA] Pink Myst…" at bounding box center [901, 441] width 526 height 40
select select "Volcanic Ash"
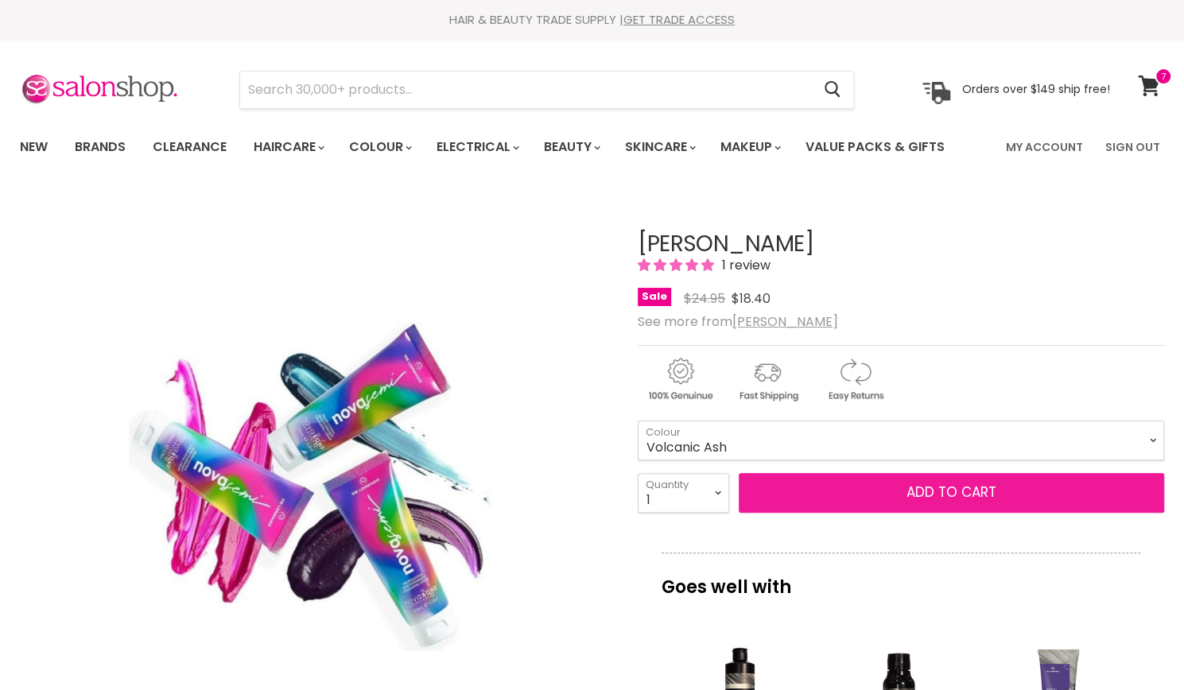
click at [953, 495] on button "Add to cart" at bounding box center [951, 493] width 425 height 40
click at [953, 493] on button "Add to cart" at bounding box center [951, 493] width 425 height 40
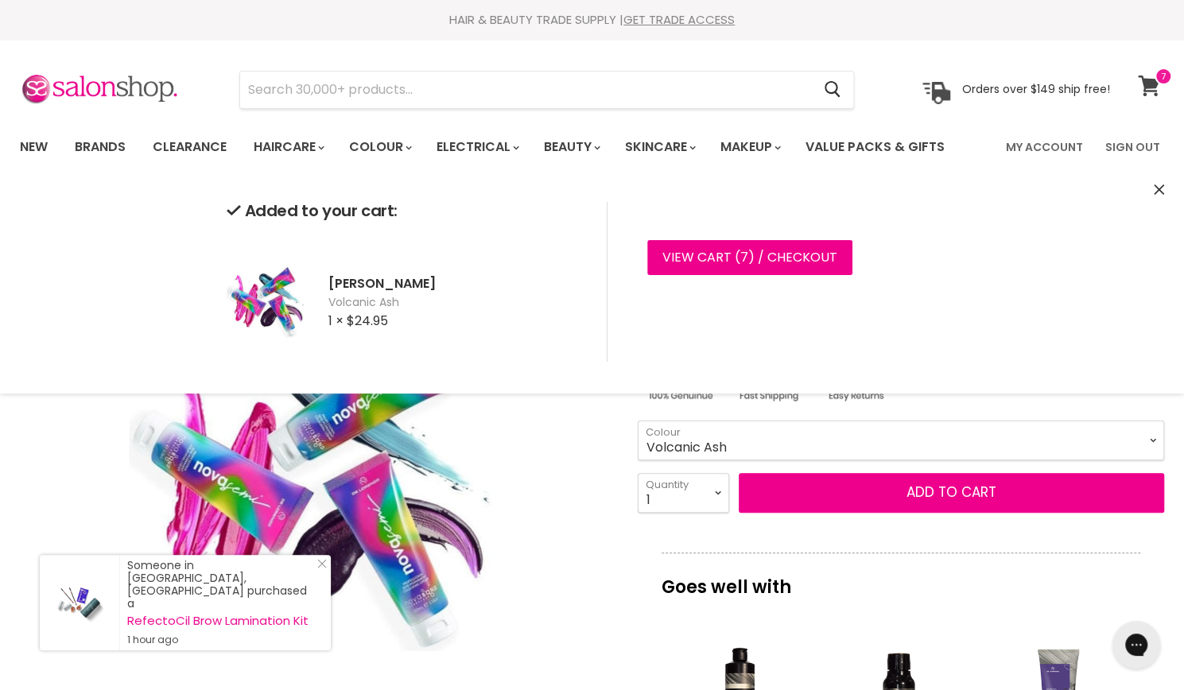
click at [1151, 92] on icon at bounding box center [1149, 86] width 22 height 21
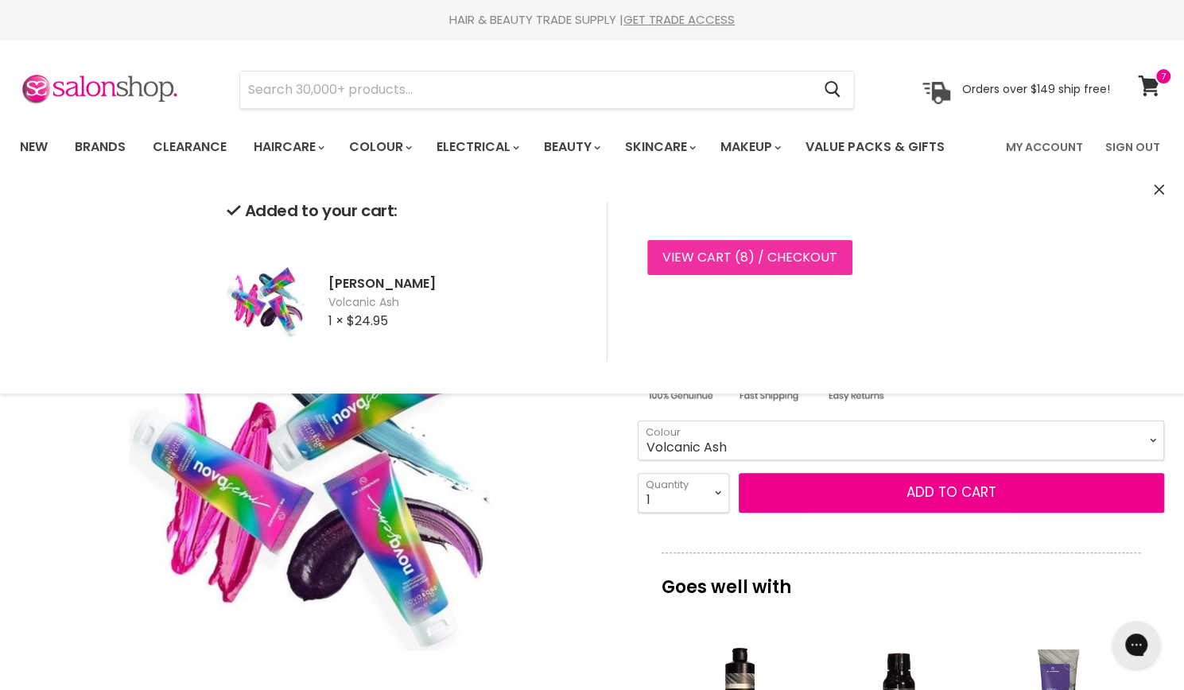
click at [698, 270] on link "View cart ( 8 ) / Checkout" at bounding box center [749, 257] width 205 height 35
click at [697, 267] on link "View cart ( 8 ) / Checkout" at bounding box center [749, 257] width 205 height 35
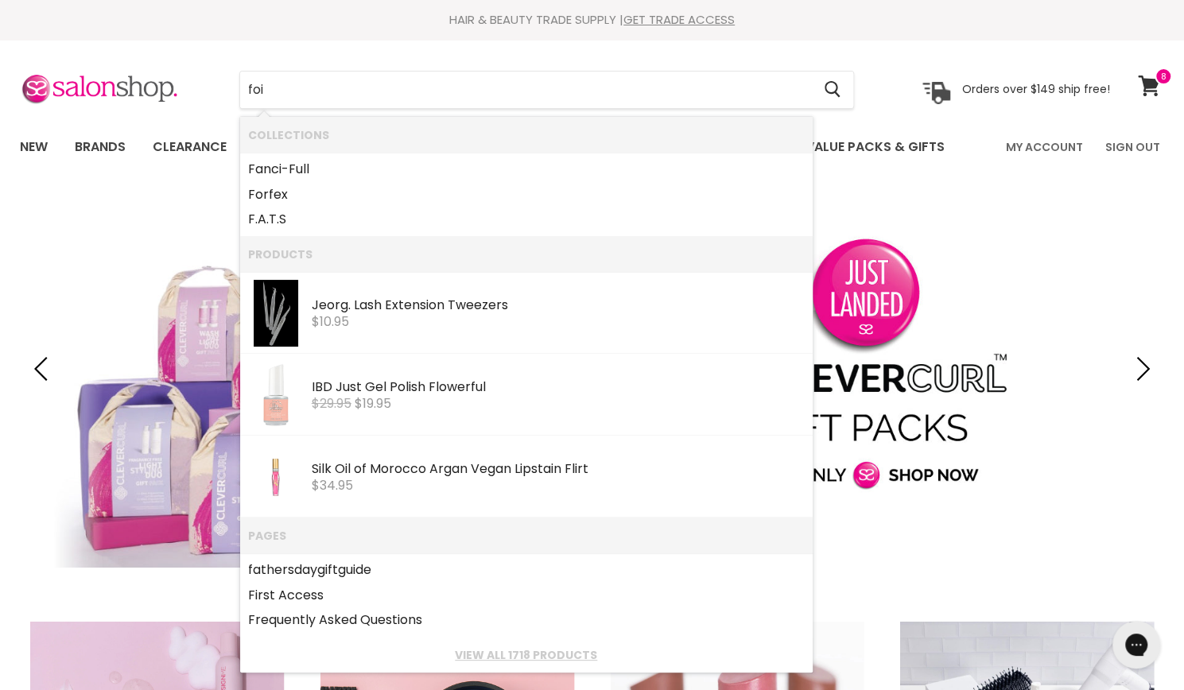
type input "foil"
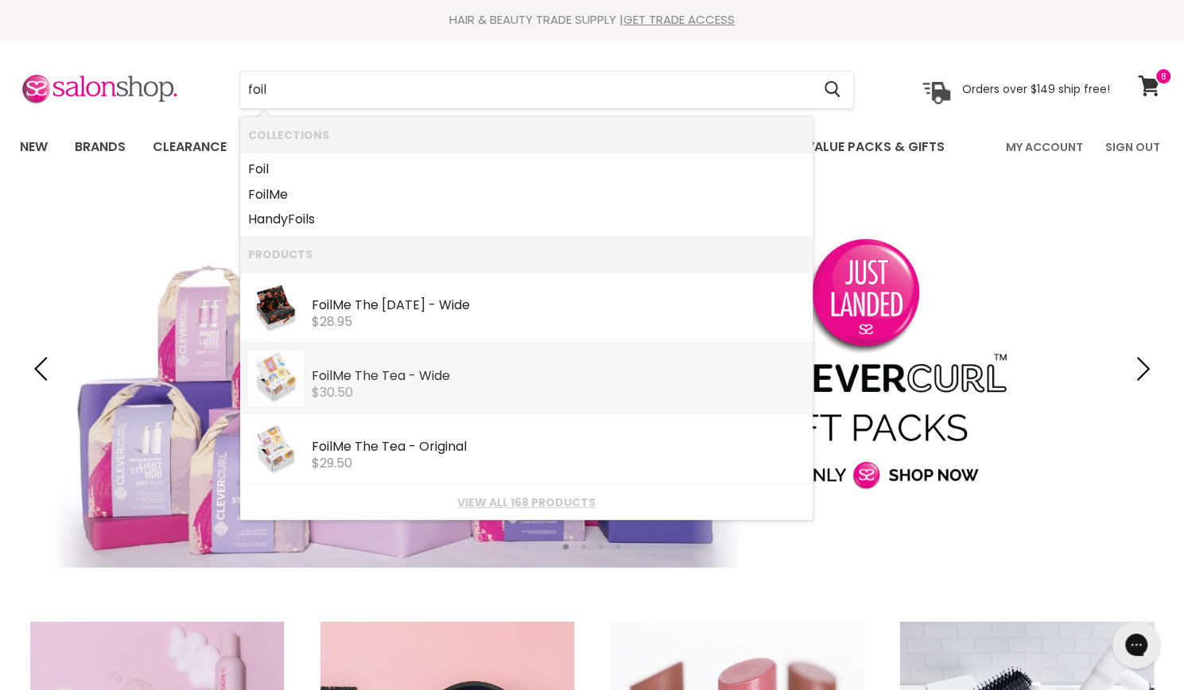
click at [369, 389] on div "$30.50" at bounding box center [558, 393] width 493 height 14
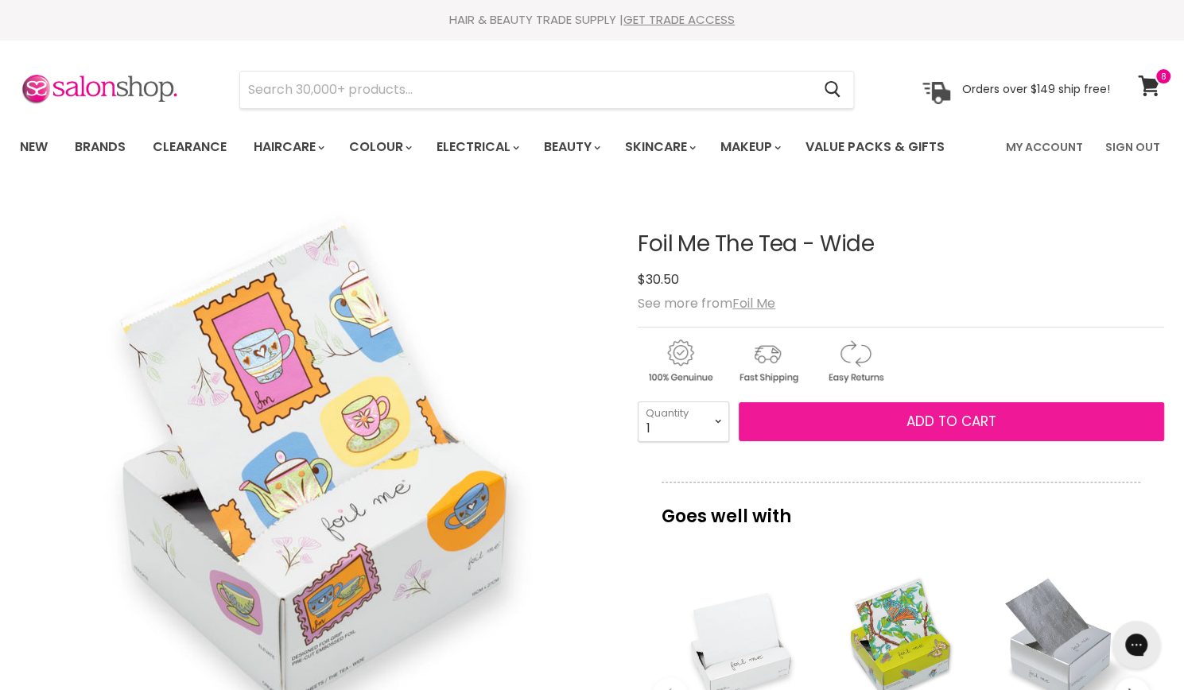
click at [979, 417] on span "Add to cart" at bounding box center [952, 421] width 90 height 19
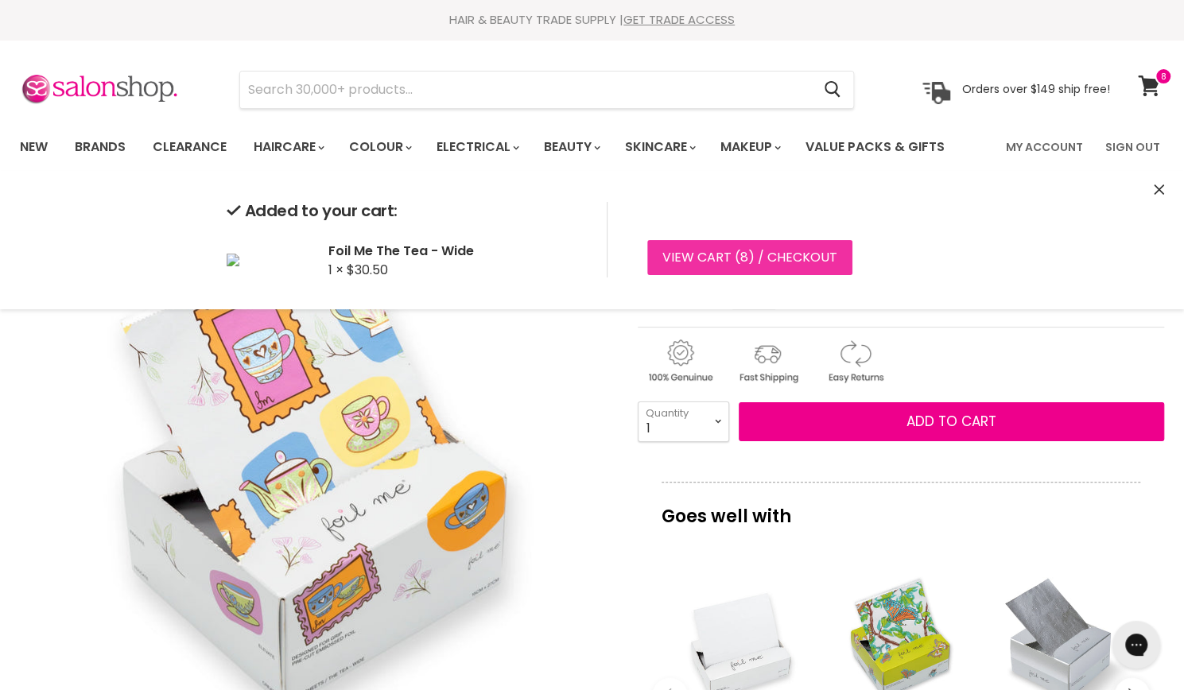
click at [757, 254] on link "View cart ( 8 ) / Checkout" at bounding box center [749, 257] width 205 height 35
click at [1153, 88] on icon at bounding box center [1149, 86] width 22 height 21
